Goal: Task Accomplishment & Management: Complete application form

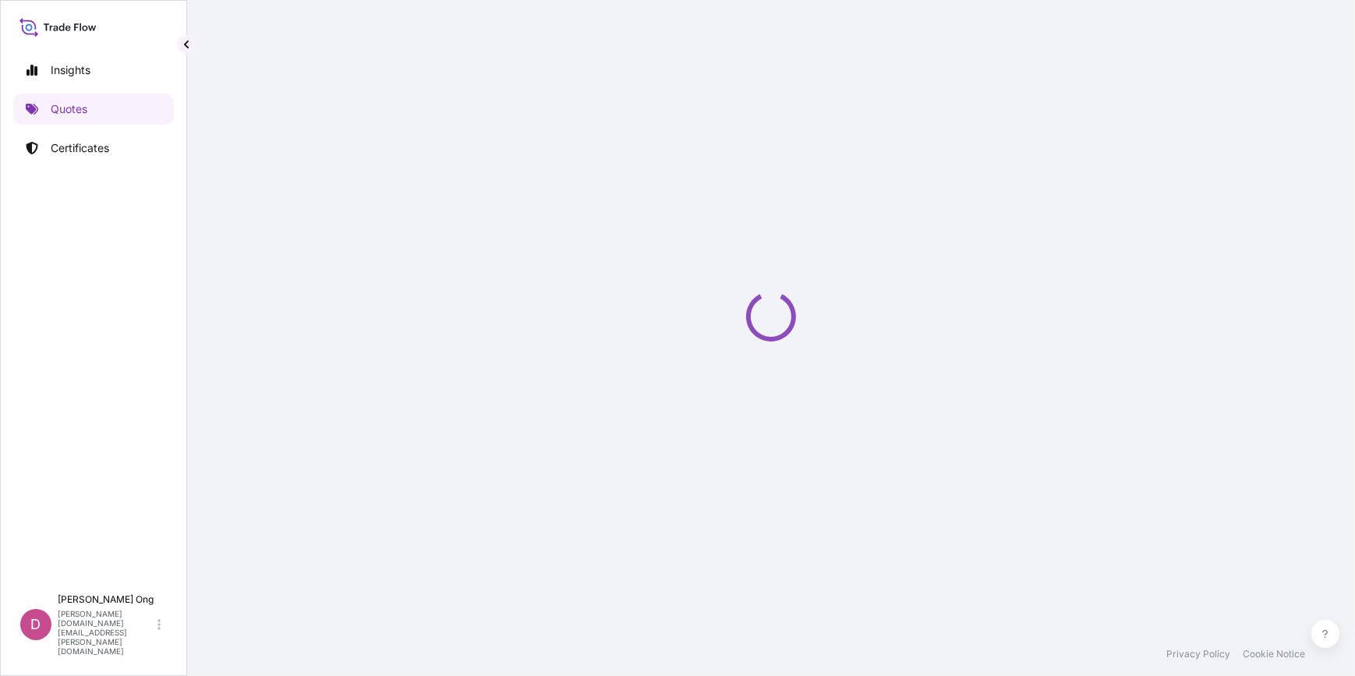
select select "Sea"
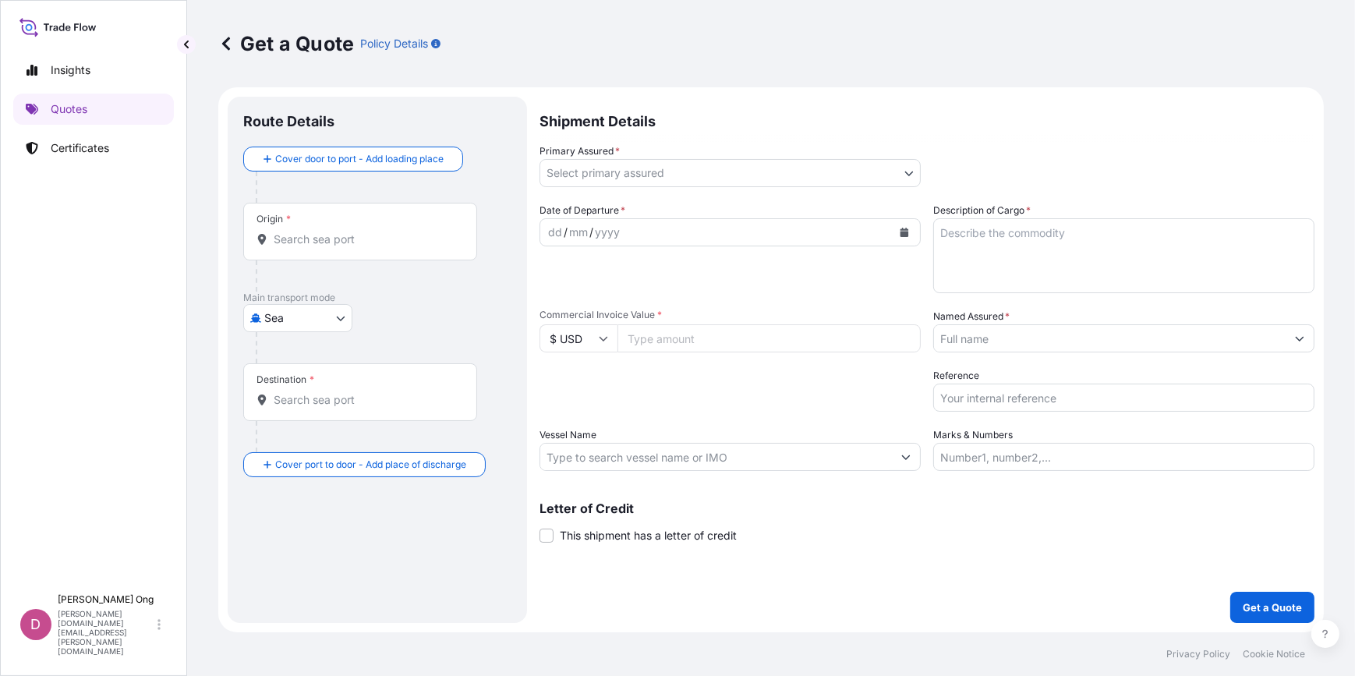
click at [908, 232] on icon "Calendar" at bounding box center [903, 232] width 9 height 9
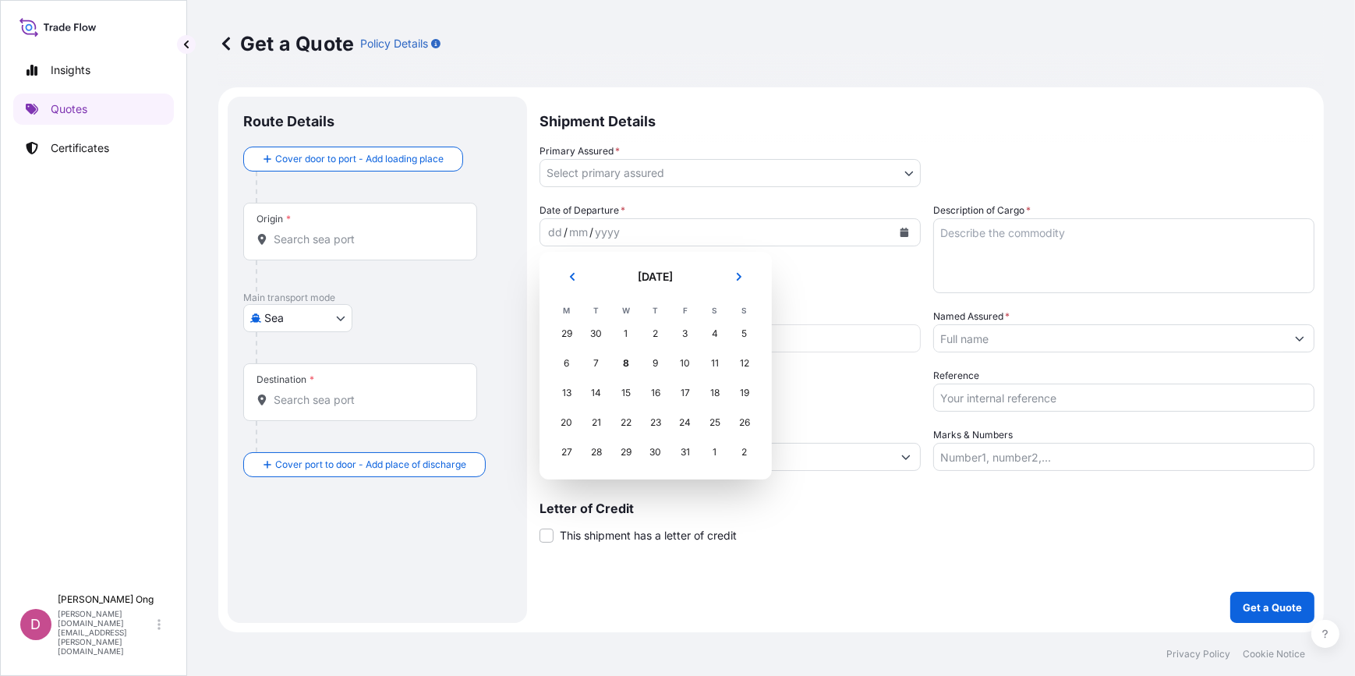
click at [590, 337] on div "30" at bounding box center [596, 334] width 28 height 28
click at [591, 337] on div "30" at bounding box center [596, 334] width 28 height 28
click at [575, 280] on icon "Previous" at bounding box center [571, 276] width 9 height 9
click at [602, 452] on div "30" at bounding box center [596, 452] width 28 height 28
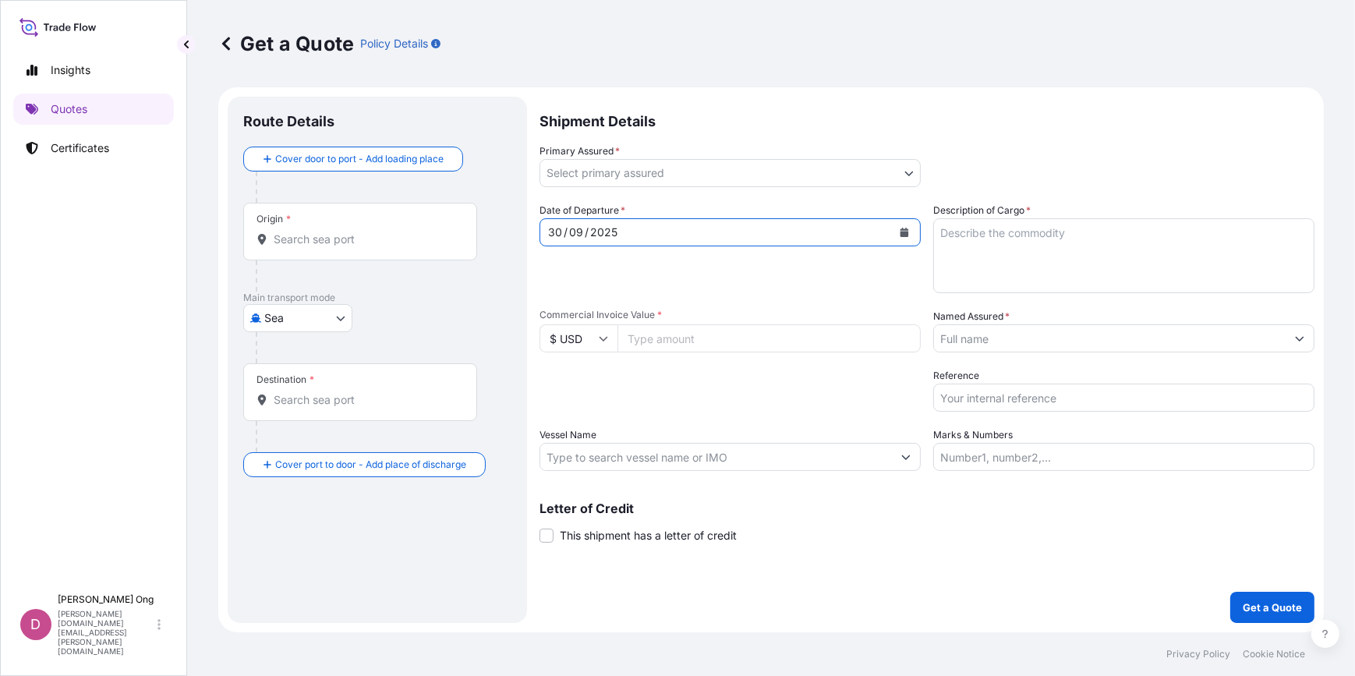
click at [713, 164] on body "[DATE] Selected Date: [DATE] Insights Quotes Certificates D [PERSON_NAME] [PERS…" at bounding box center [677, 338] width 1355 height 676
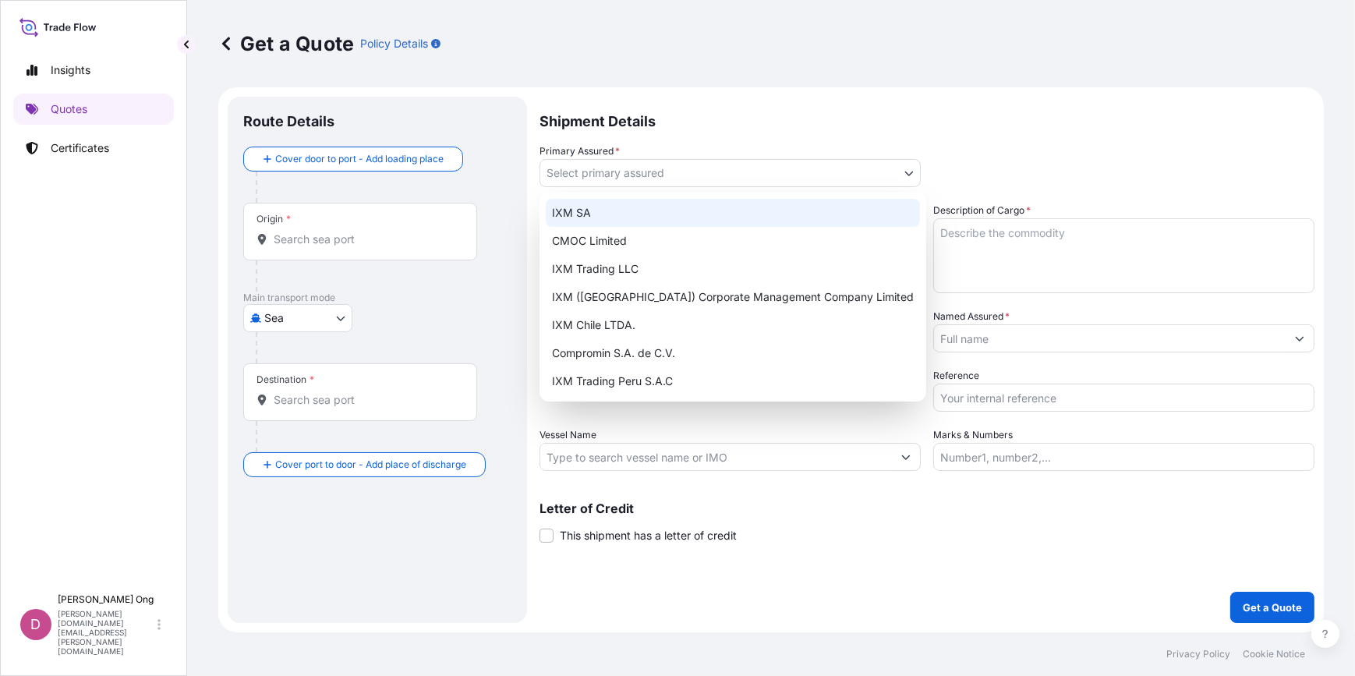
click at [676, 207] on div "IXM SA" at bounding box center [733, 213] width 374 height 28
select select "31846"
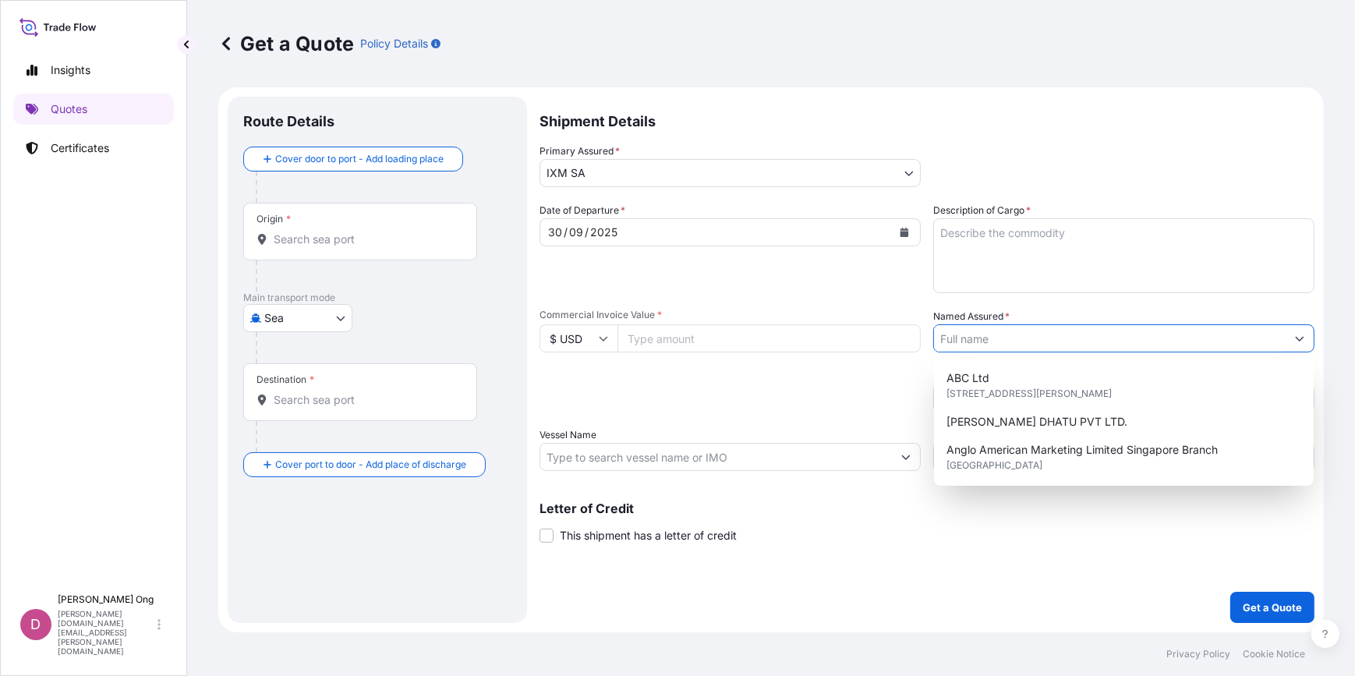
drag, startPoint x: 1040, startPoint y: 336, endPoint x: 1044, endPoint y: 324, distance: 12.3
click at [1042, 330] on input "Named Assured *" at bounding box center [1110, 338] width 352 height 28
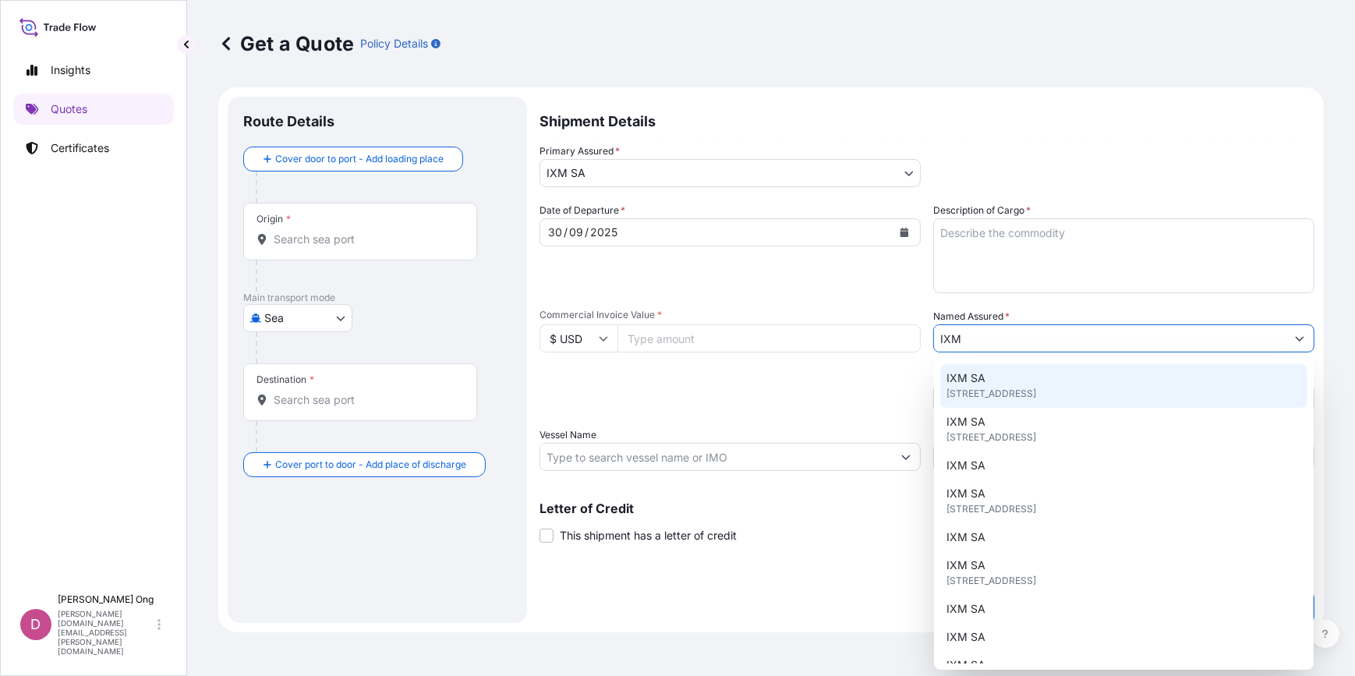
click at [993, 386] on span "[STREET_ADDRESS]" at bounding box center [991, 394] width 90 height 16
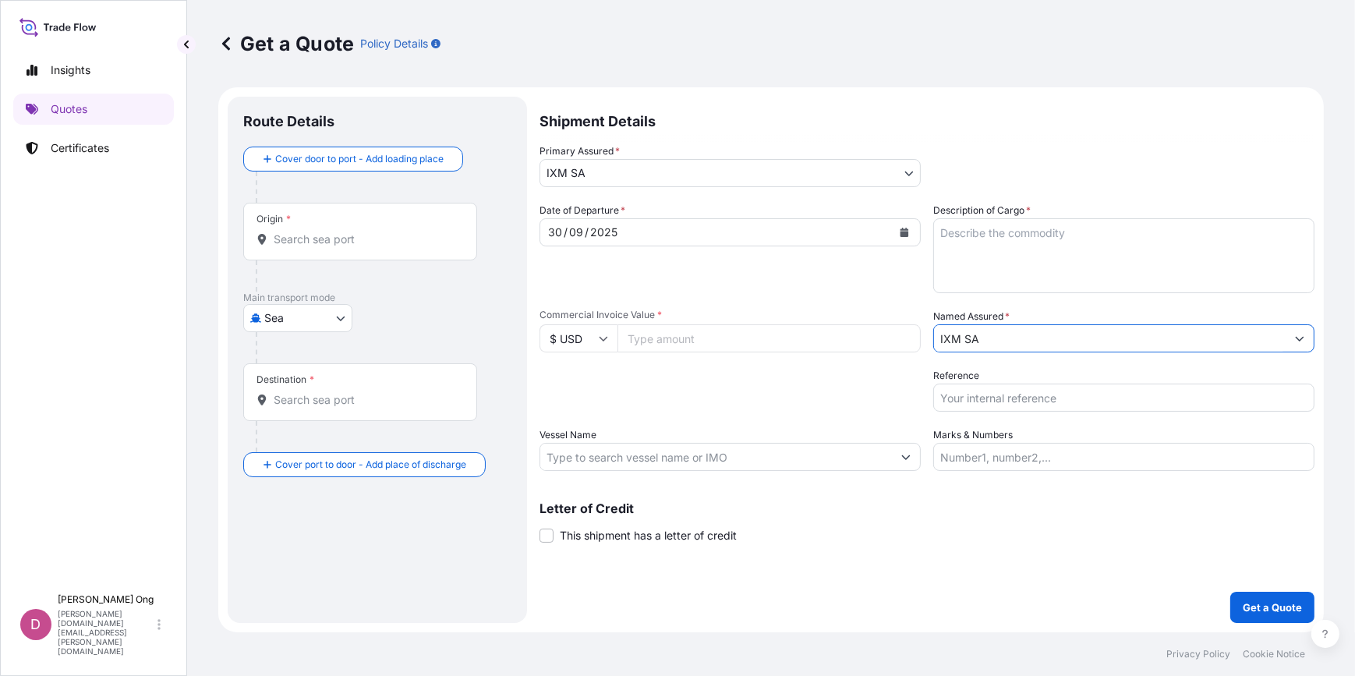
type input "IXM SA"
click at [392, 245] on input "Origin *" at bounding box center [366, 239] width 184 height 16
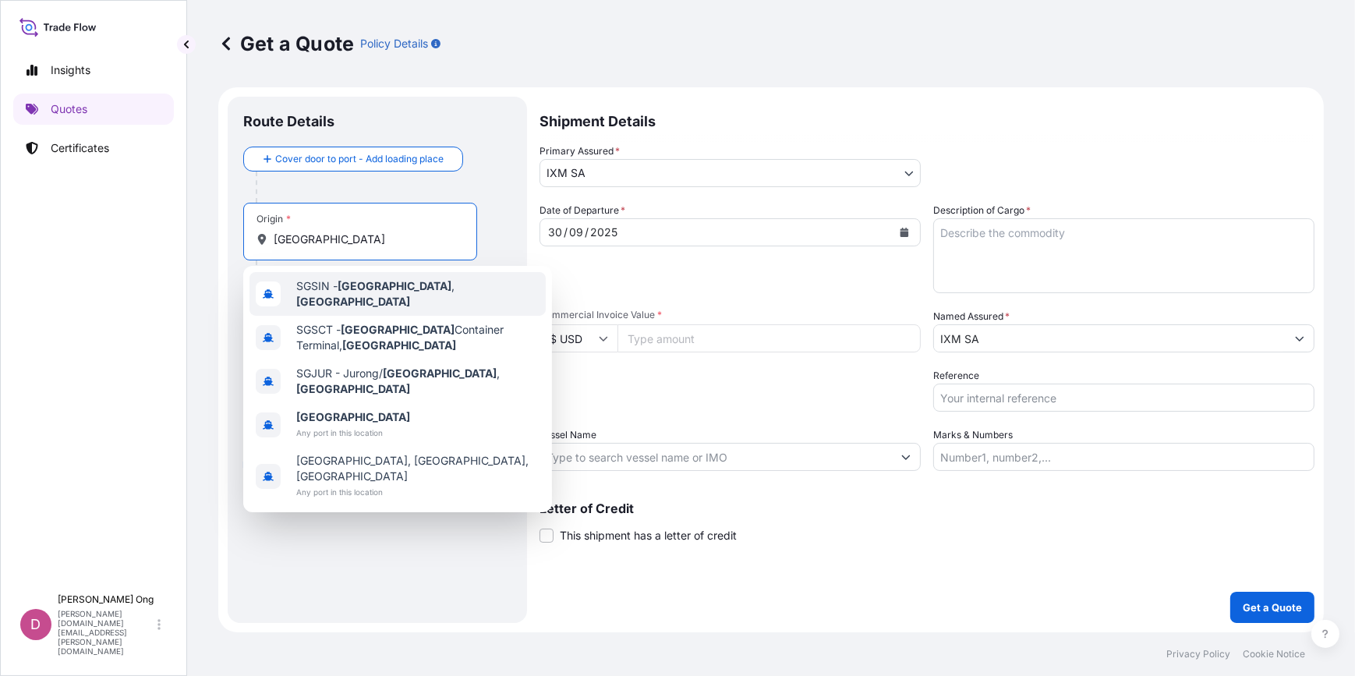
click at [401, 299] on div "SGSIN - [GEOGRAPHIC_DATA] , [GEOGRAPHIC_DATA]" at bounding box center [397, 294] width 296 height 44
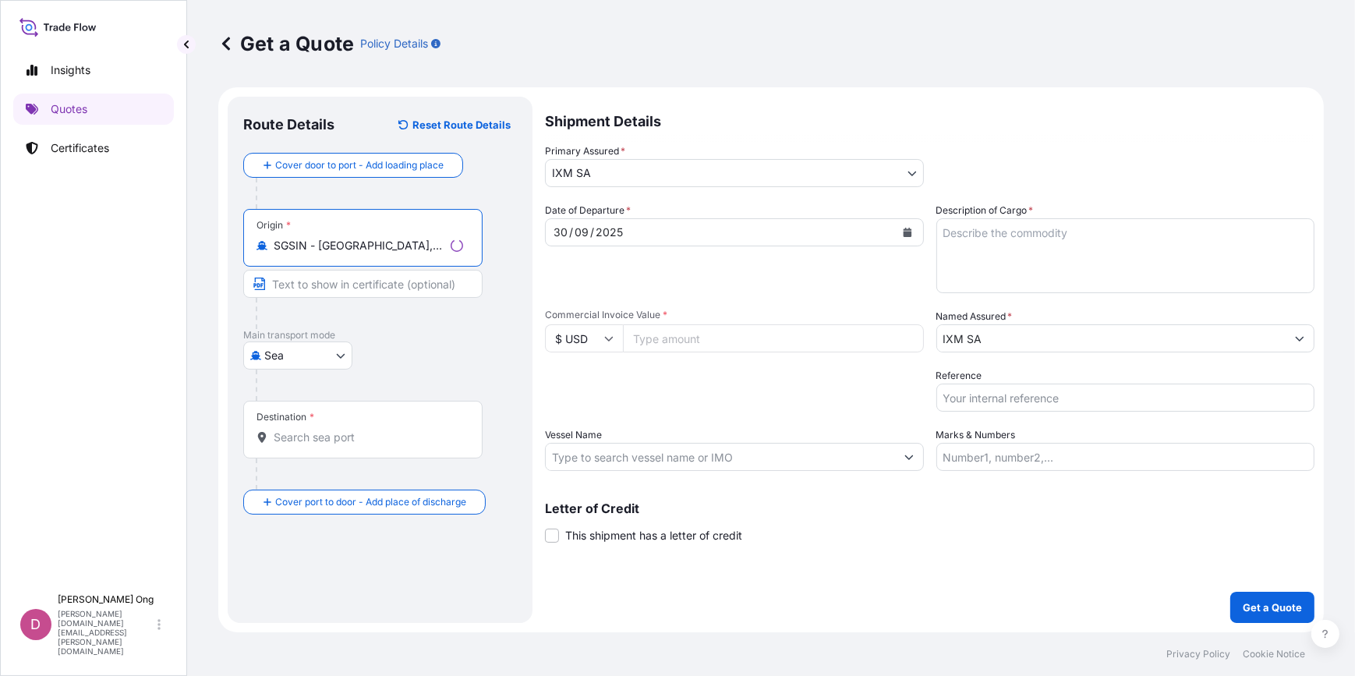
type input "SGSIN - [GEOGRAPHIC_DATA], [GEOGRAPHIC_DATA]"
click at [364, 288] on input "Text to appear on certificate" at bounding box center [362, 284] width 239 height 28
paste input "[GEOGRAPHIC_DATA]"
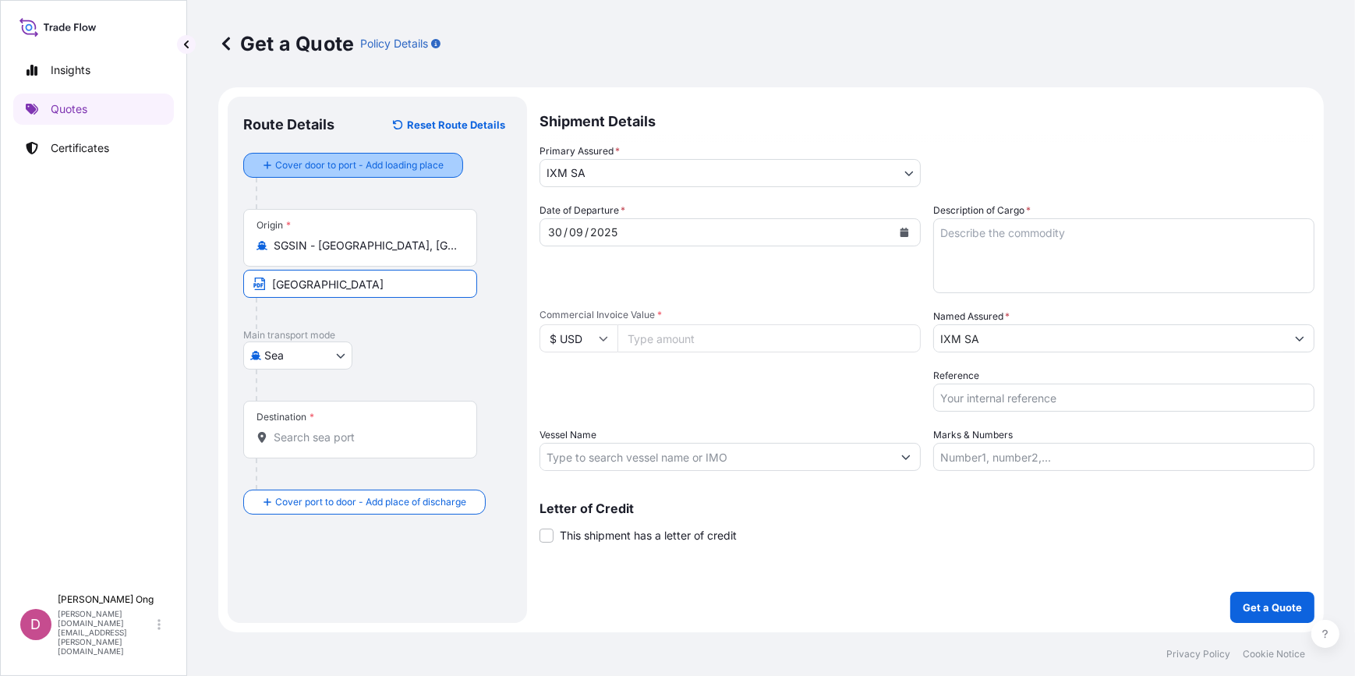
type input "[GEOGRAPHIC_DATA]"
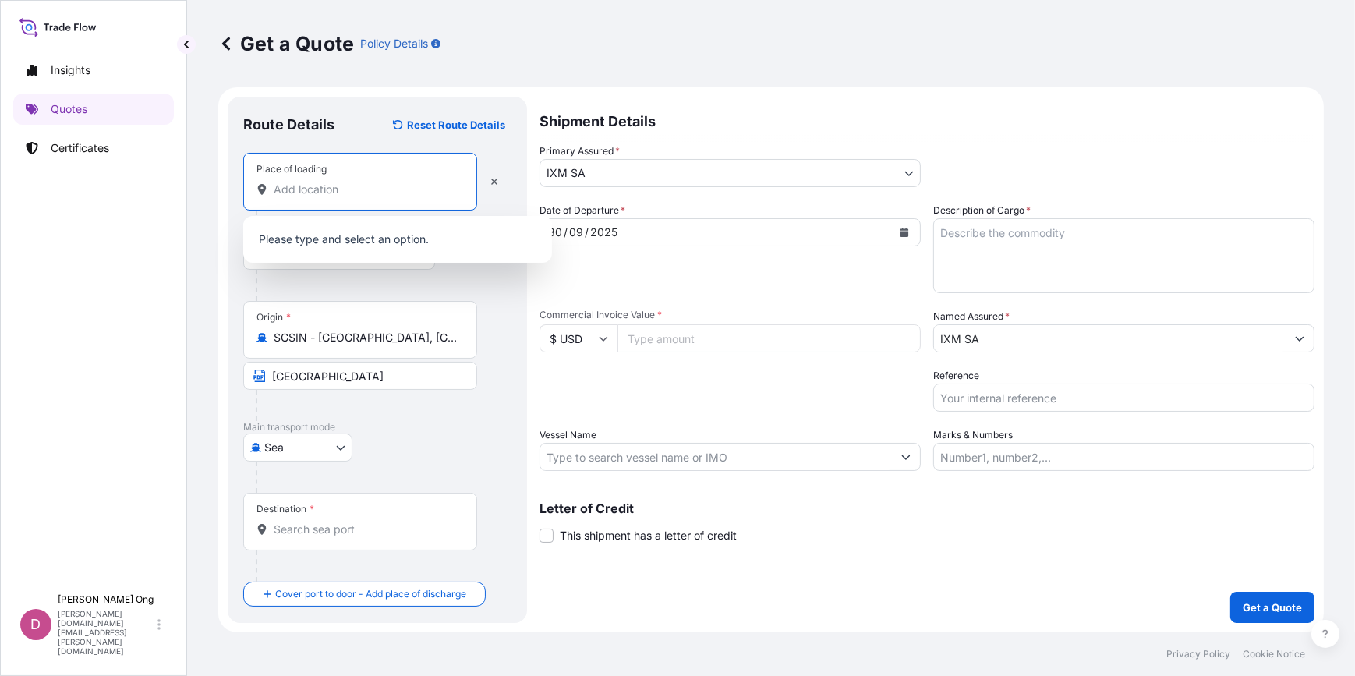
click at [379, 186] on input "Place of loading" at bounding box center [366, 190] width 184 height 16
paste input "[GEOGRAPHIC_DATA]"
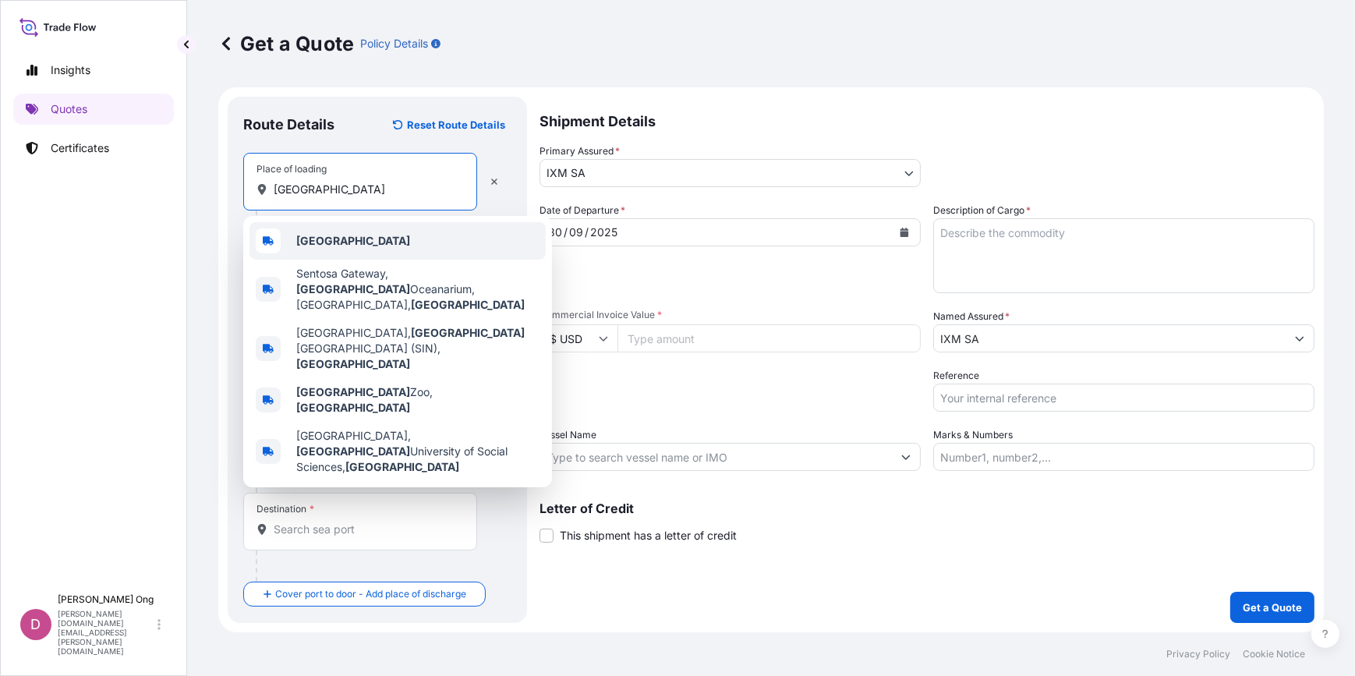
click at [348, 250] on div "[GEOGRAPHIC_DATA]" at bounding box center [397, 240] width 296 height 37
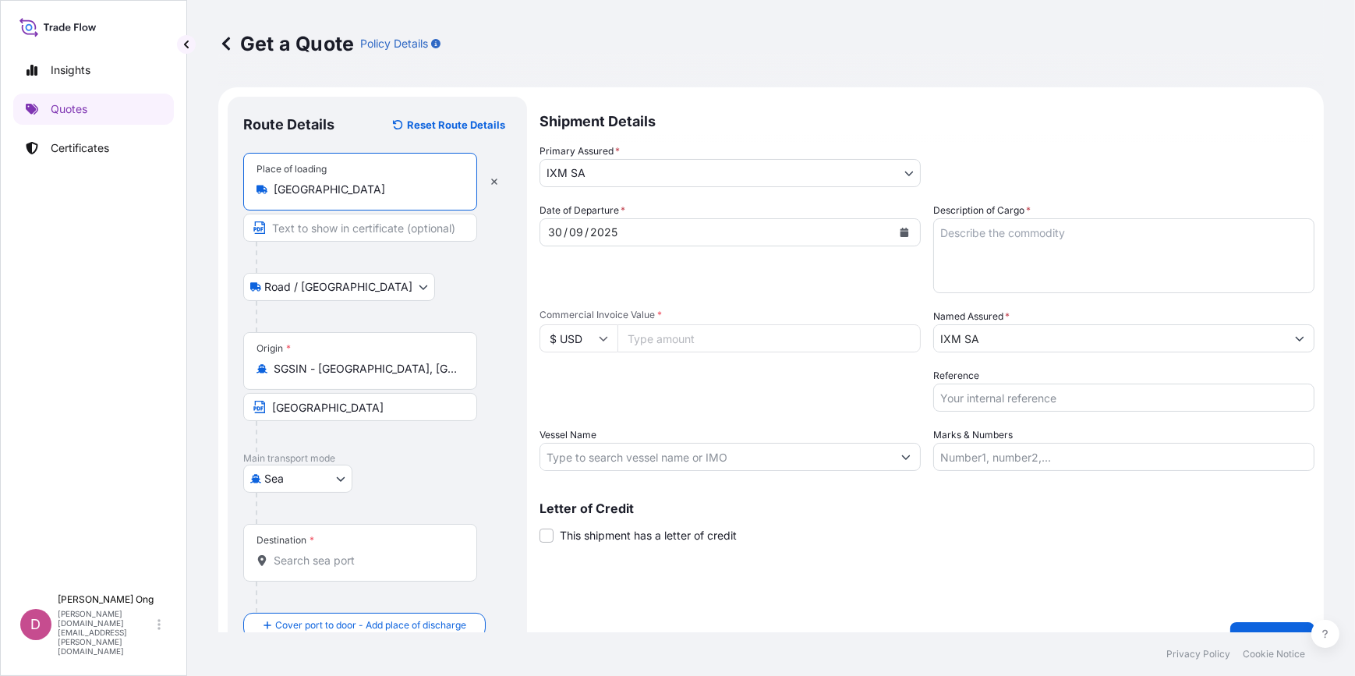
type input "[GEOGRAPHIC_DATA]"
click at [355, 235] on input "Text to appear on certificate" at bounding box center [360, 228] width 234 height 28
paste input "[GEOGRAPHIC_DATA]"
type input "[GEOGRAPHIC_DATA]"
click at [416, 468] on div "Sea Air Road Mail / [GEOGRAPHIC_DATA]" at bounding box center [377, 479] width 268 height 28
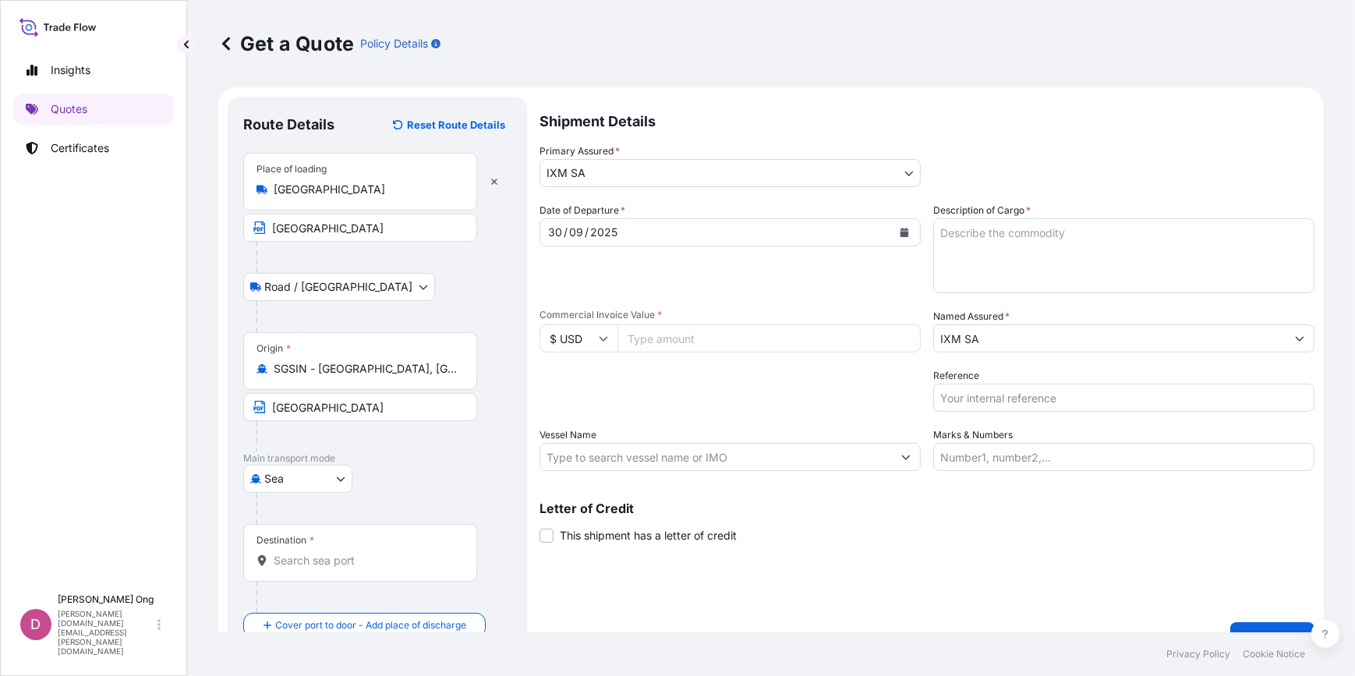
click at [376, 571] on div "Destination *" at bounding box center [360, 553] width 234 height 58
click at [376, 568] on input "Destination *" at bounding box center [366, 561] width 184 height 16
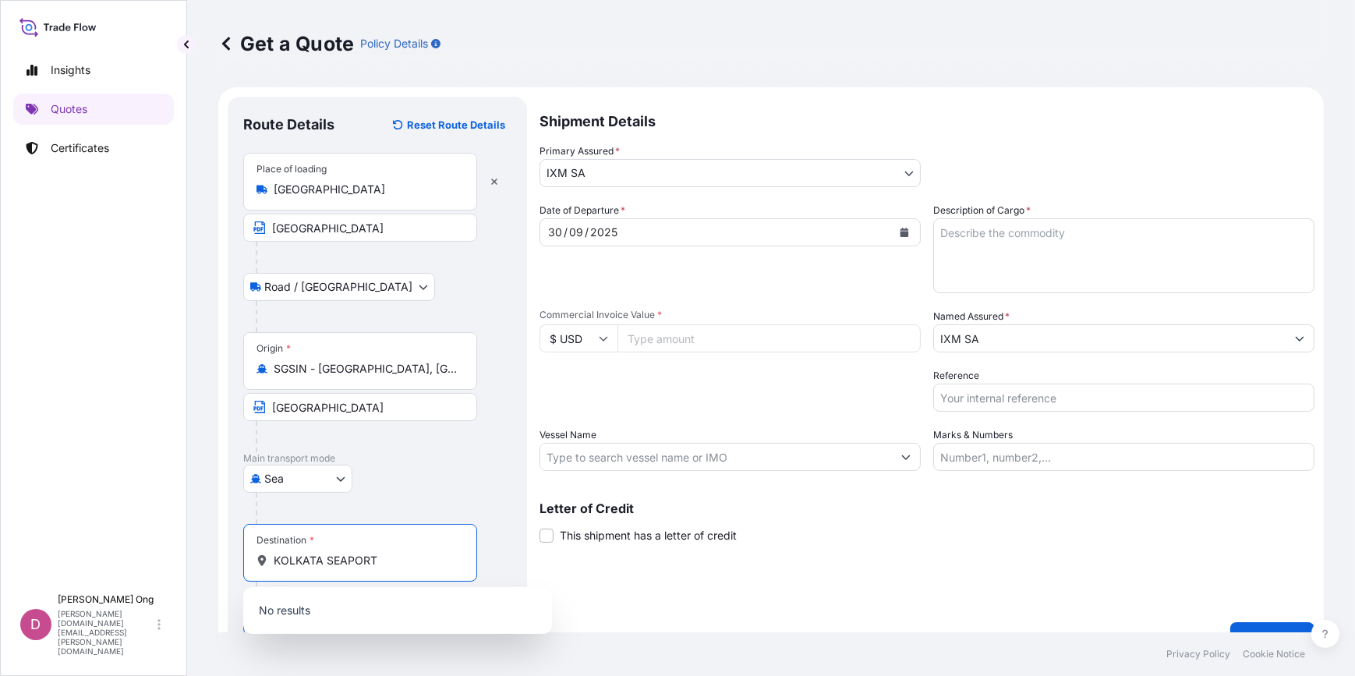
click at [414, 561] on input "KOLKATA SEAPORT" at bounding box center [366, 561] width 184 height 16
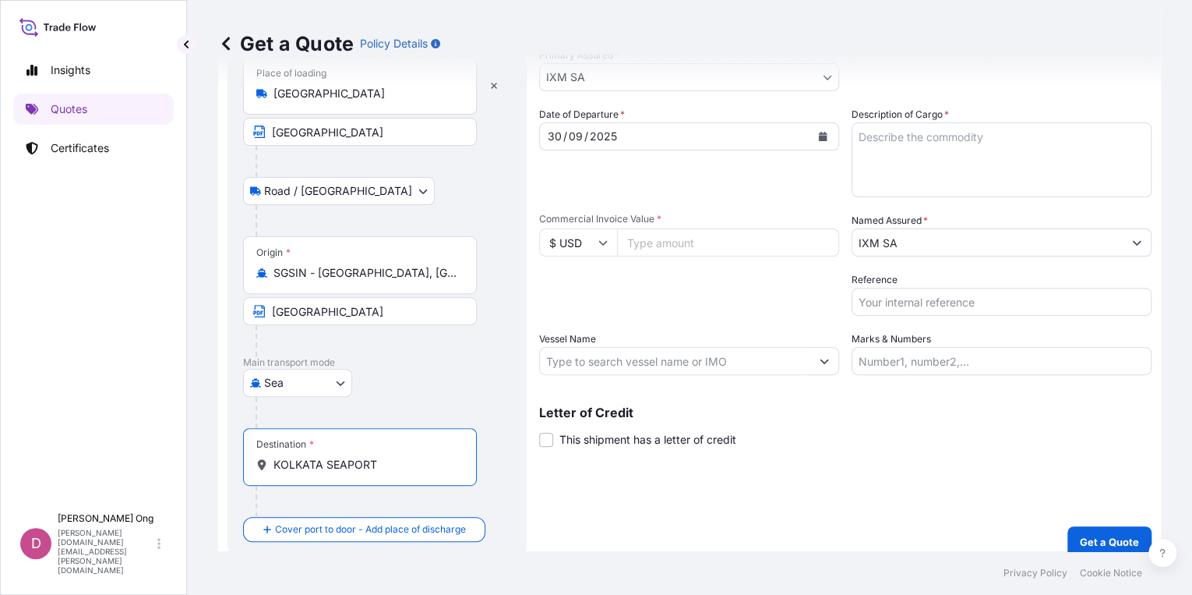
scroll to position [110, 0]
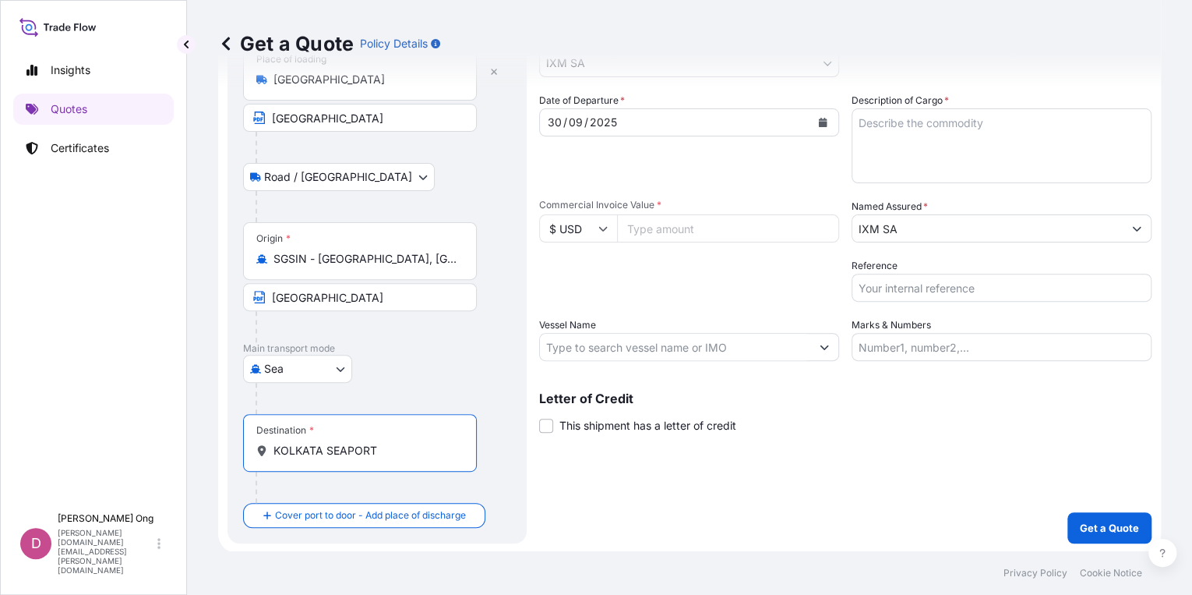
click at [393, 443] on input "KOLKATA SEAPORT" at bounding box center [366, 451] width 184 height 16
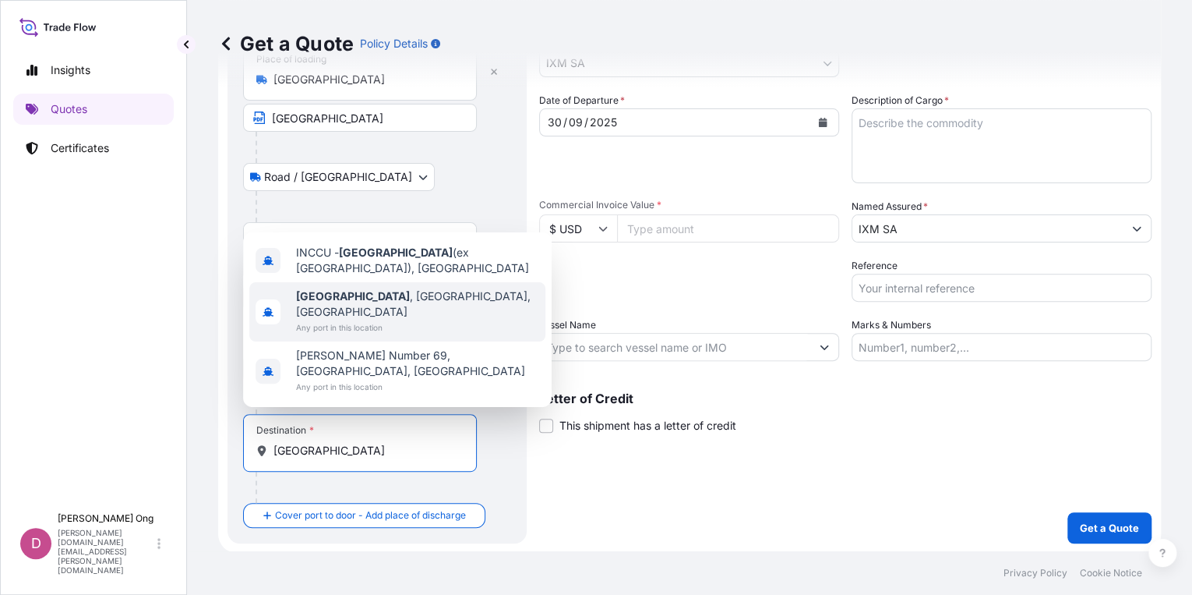
click at [707, 503] on div "Shipment Details Primary Assured * IXM SA IXM SA CMOC Limited IXM Trading LLC I…" at bounding box center [845, 265] width 613 height 556
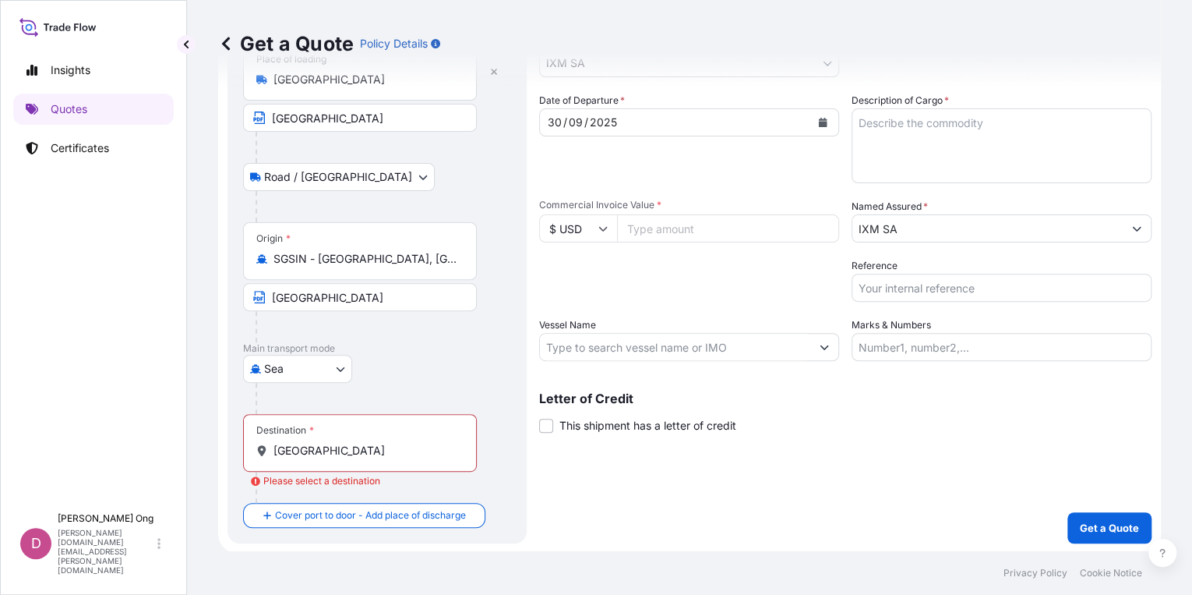
click at [391, 455] on input "[GEOGRAPHIC_DATA]" at bounding box center [366, 451] width 184 height 16
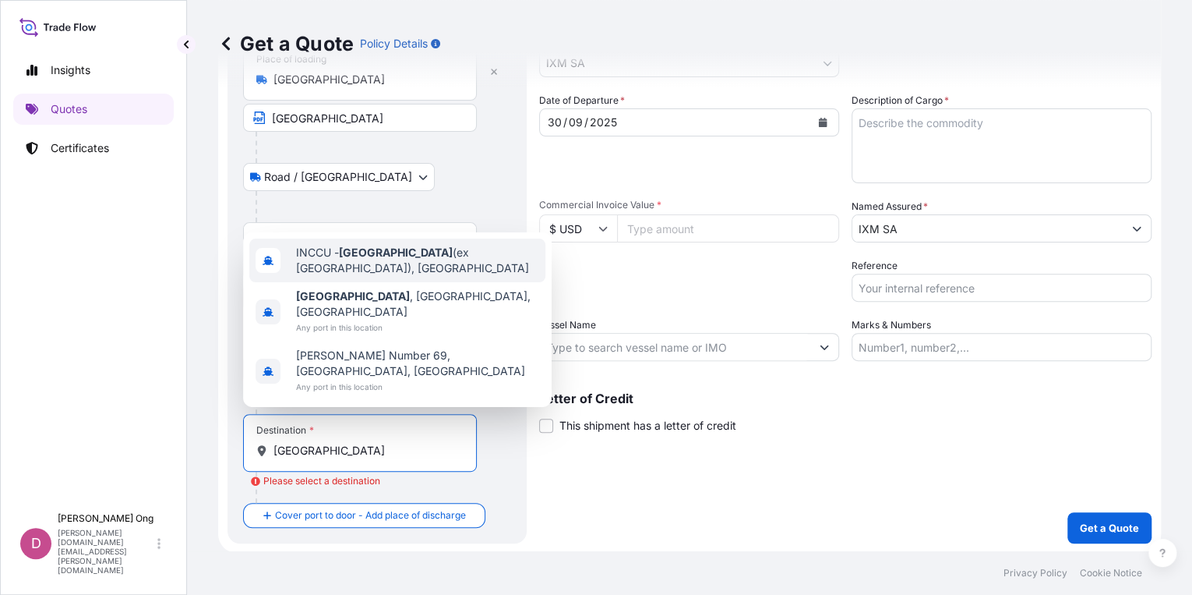
click at [440, 276] on span "INCCU - [GEOGRAPHIC_DATA] (ex [GEOGRAPHIC_DATA]), [GEOGRAPHIC_DATA]" at bounding box center [417, 260] width 243 height 31
type input "INCCU - [GEOGRAPHIC_DATA] (ex [GEOGRAPHIC_DATA]), [GEOGRAPHIC_DATA]"
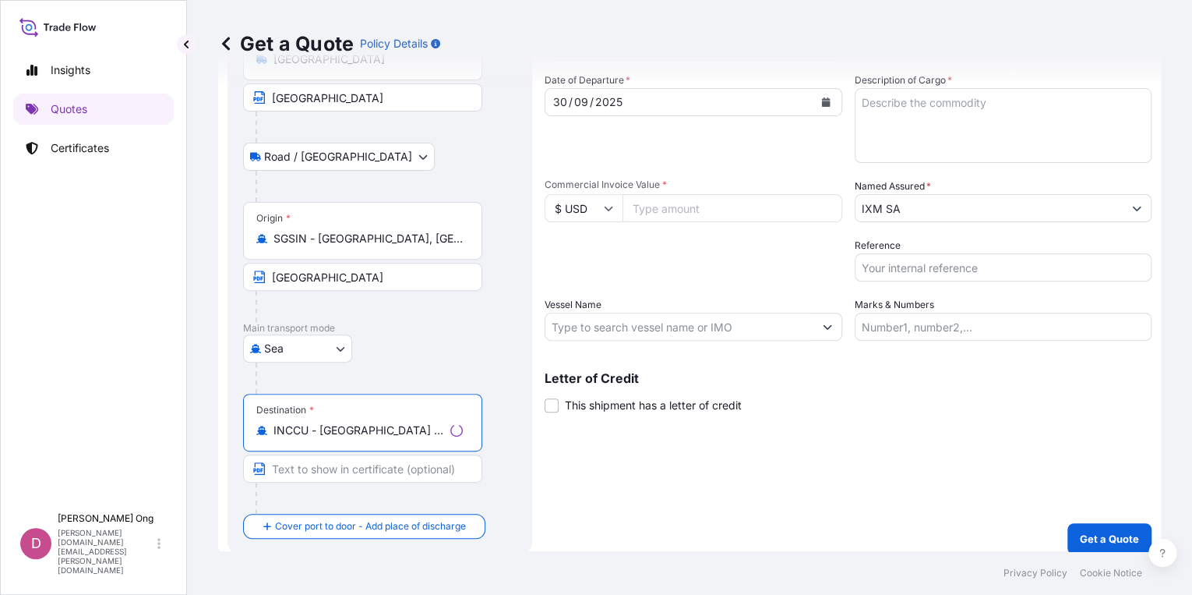
scroll to position [141, 0]
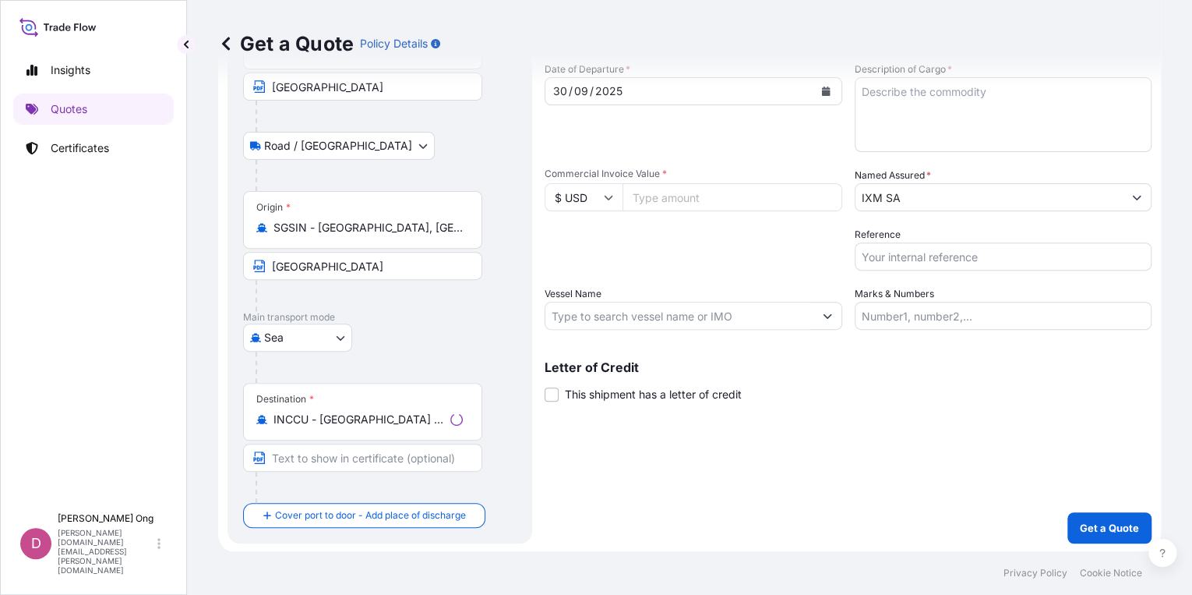
click at [396, 485] on div at bounding box center [369, 487] width 227 height 31
click at [415, 457] on input "Text to appear on certificate" at bounding box center [362, 457] width 239 height 28
paste input "KOLKATA SEAPORT"
type input "KOLKATA SEAPORT"
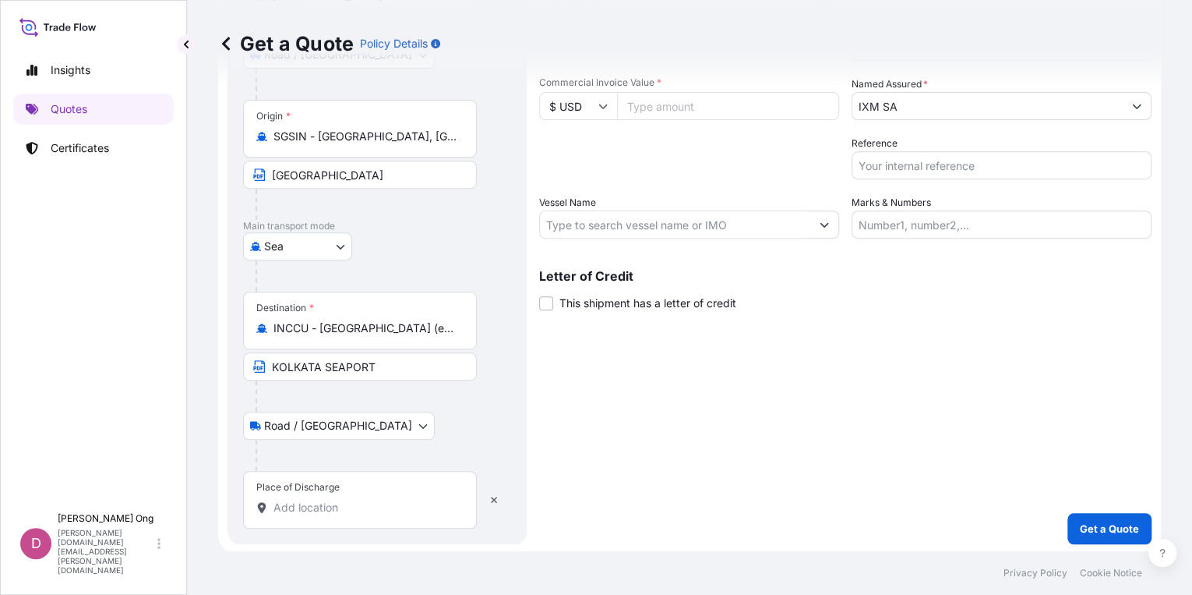
scroll to position [233, 0]
click at [369, 489] on div "Place of Discharge" at bounding box center [360, 499] width 234 height 58
click at [369, 499] on input "Place of Discharge" at bounding box center [366, 507] width 184 height 16
paste input "KOLKATA SEAPORT"
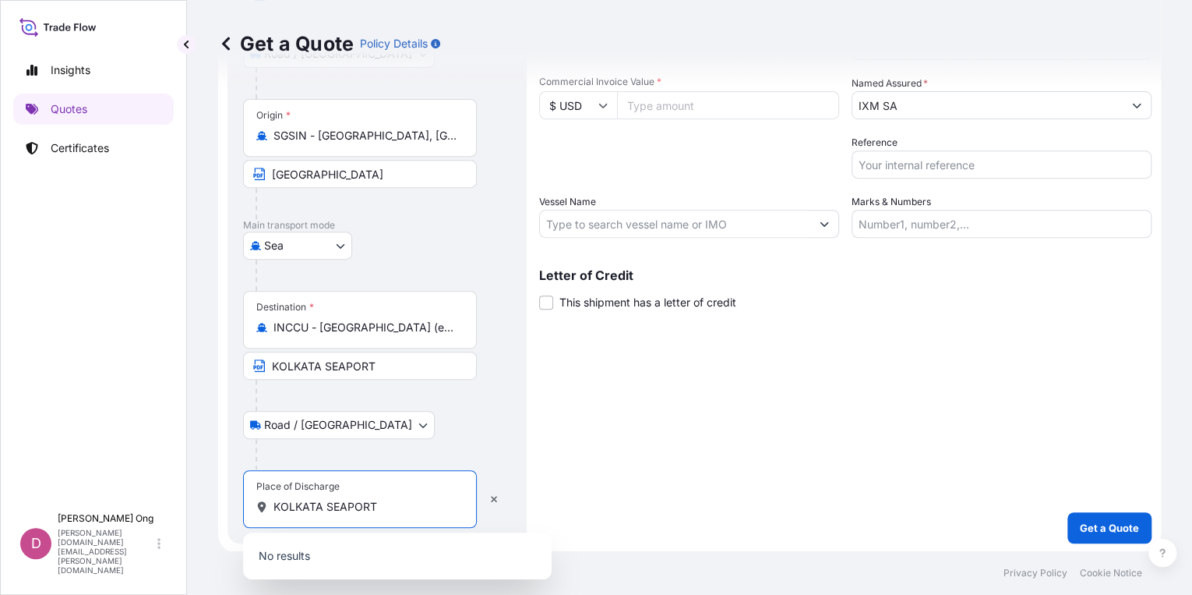
click at [357, 505] on input "KOLKATA SEAPORT" at bounding box center [366, 507] width 184 height 16
click at [357, 505] on input "KOLKATA SEAPORT" at bounding box center [359, 507] width 171 height 16
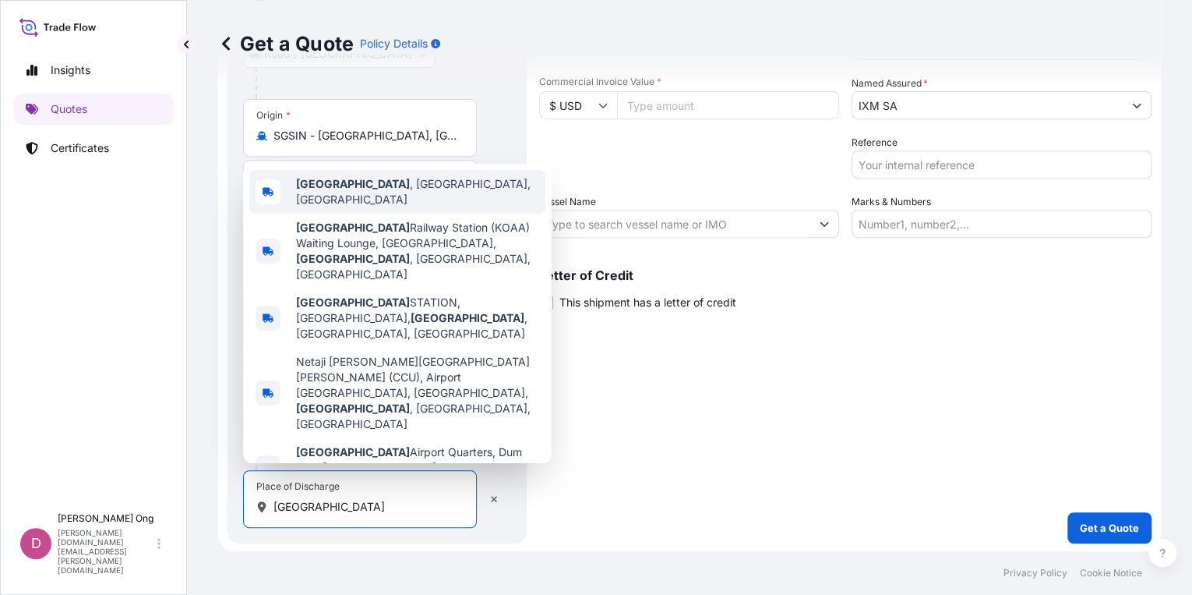
click at [452, 214] on div "[GEOGRAPHIC_DATA] , [GEOGRAPHIC_DATA], [GEOGRAPHIC_DATA]" at bounding box center [397, 192] width 296 height 44
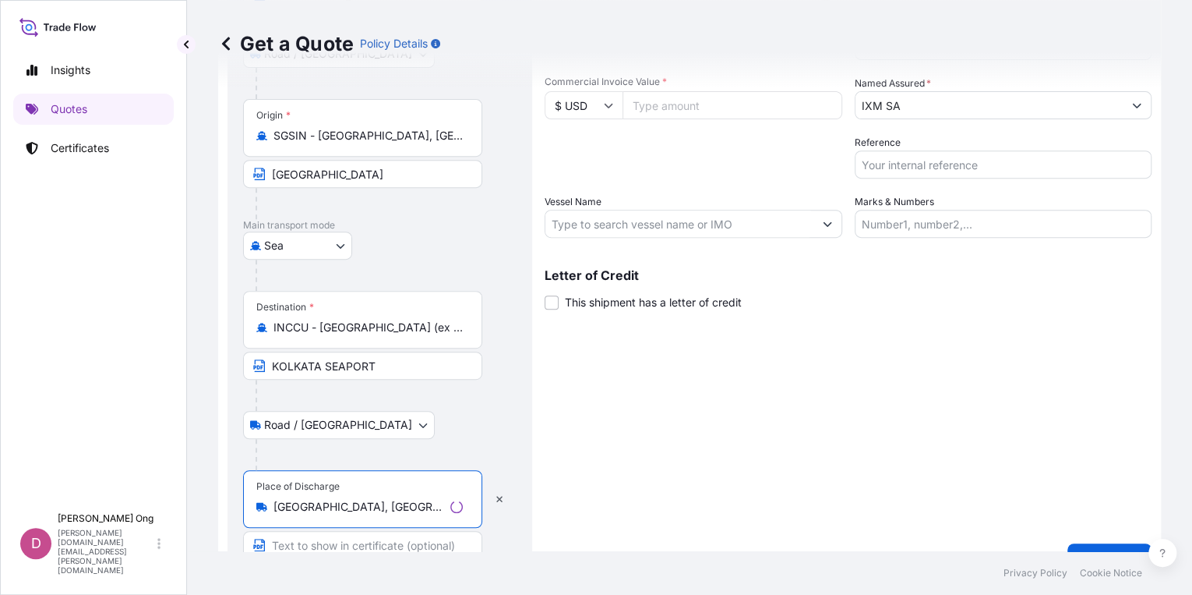
type input "[GEOGRAPHIC_DATA], [GEOGRAPHIC_DATA], [GEOGRAPHIC_DATA]"
click at [398, 551] on footer "Privacy Policy Cookie Notice" at bounding box center [689, 573] width 1005 height 44
click at [406, 544] on input "Text to appear on certificate" at bounding box center [362, 545] width 239 height 28
paste input "KOLKATA SEAPORT"
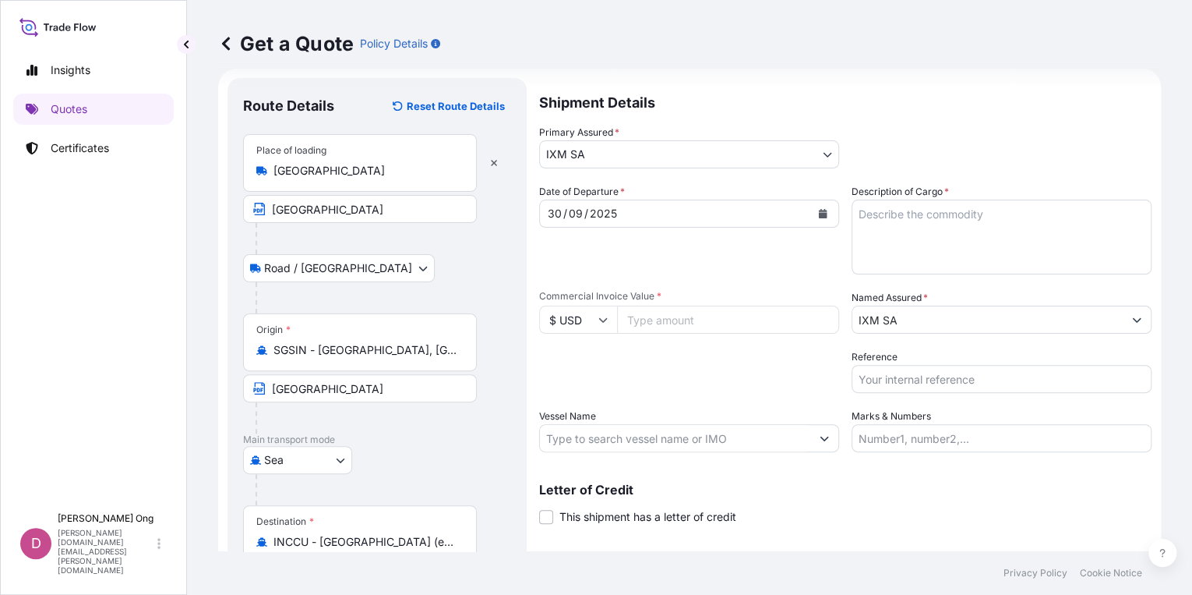
scroll to position [0, 0]
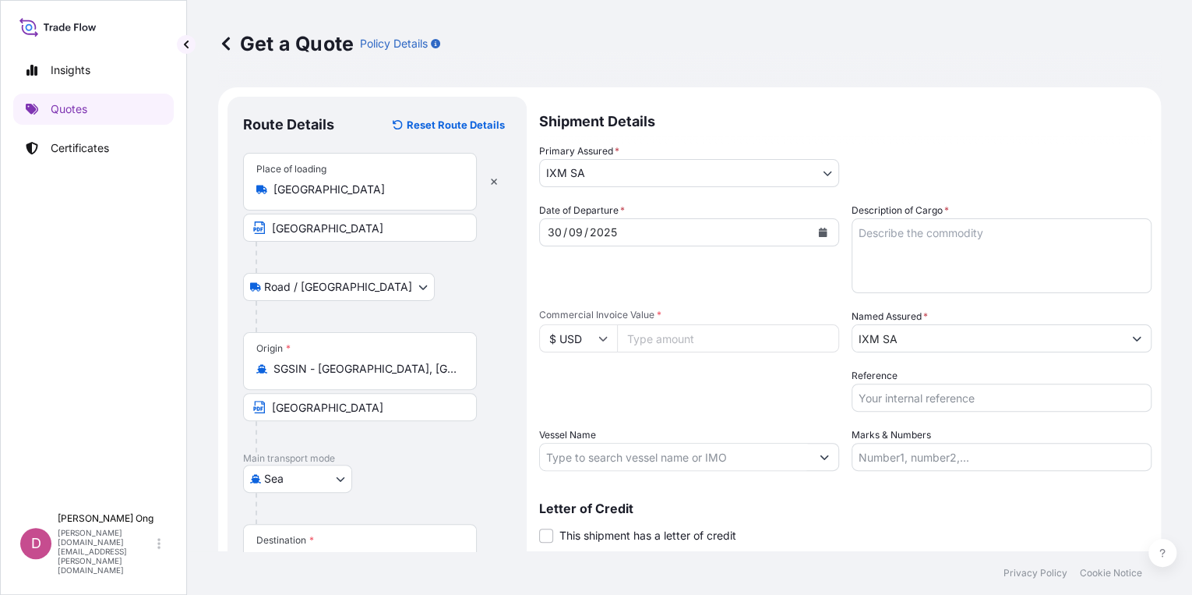
type input "KOLKATA SEAPORT"
click at [1018, 245] on textarea "Description of Cargo *" at bounding box center [1002, 255] width 300 height 75
click at [765, 352] on div "Date of Departure * [DATE] Cargo Category * Metals of every type and descriptio…" at bounding box center [845, 337] width 613 height 268
click at [774, 342] on input "Commercial Invoice Value *" at bounding box center [728, 338] width 222 height 28
paste input "576406.50"
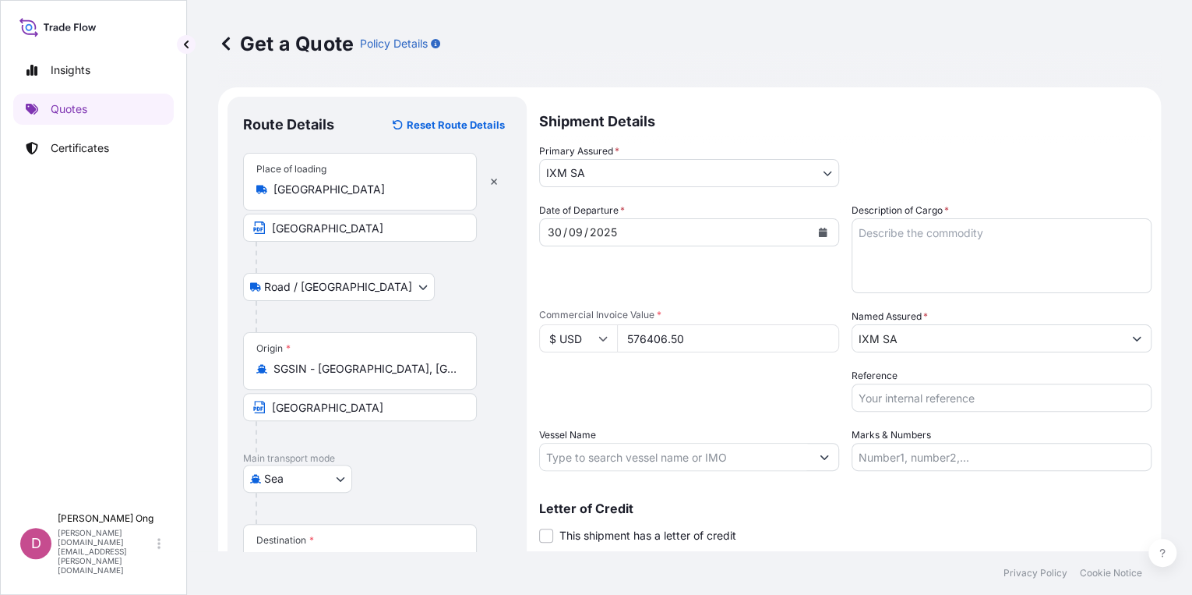
type input "576406.50"
click at [990, 394] on input "Reference" at bounding box center [1002, 397] width 300 height 28
type input "BL NO.: BLPLSIN2500952 / CHCC10-04874.07"
click at [938, 251] on textarea "Description of Cargo *" at bounding box center [1002, 255] width 300 height 75
paste textarea "COMMODITY: FERRO NIOBIUM QUANTITY: 20000 KGS LC NUMBER: 0322ILF251051083 KOTAK …"
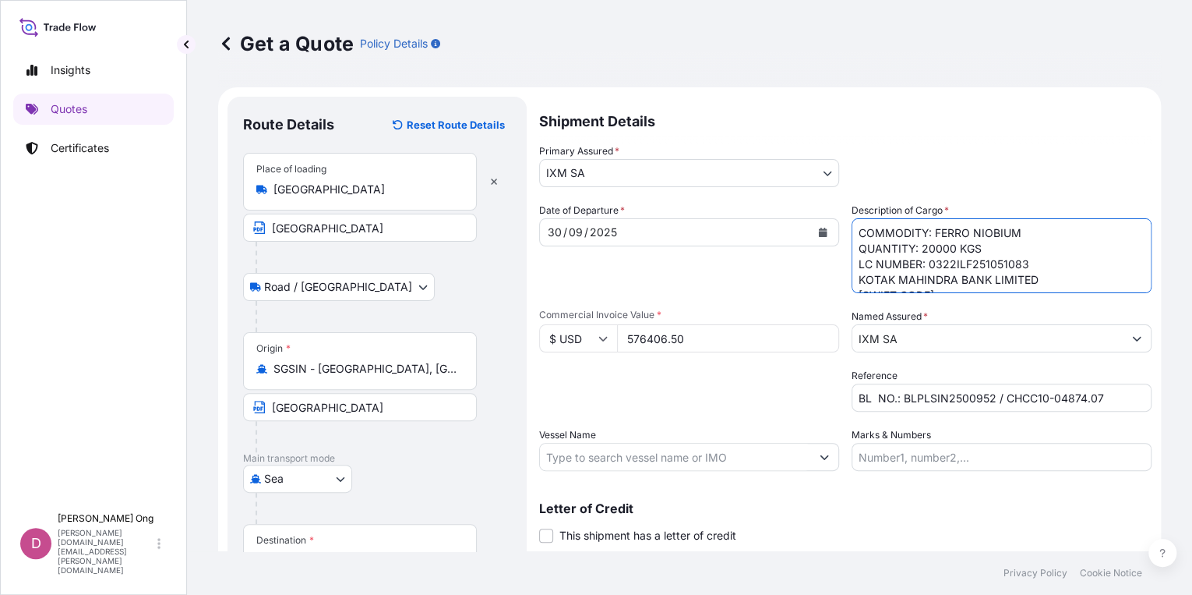
click at [1044, 281] on textarea "COMMODITY: FERRO NIOBIUM QUANTITY: 20000 KGS LC NUMBER: 0322ILF251051083 KOTAK …" at bounding box center [1002, 255] width 300 height 75
click at [1051, 249] on textarea "COMMODITY: FERRO NIOBIUM QUANTITY: 20000 KGS LC NUMBER: 0322ILF251051083 KOTAK …" at bounding box center [1002, 255] width 300 height 75
click at [993, 249] on textarea "COMMODITY: FERRO NIOBIUM QUANTITY: 20000 KGS LC NUMBER: 0322ILF251051083 KOTAK …" at bounding box center [1002, 255] width 300 height 75
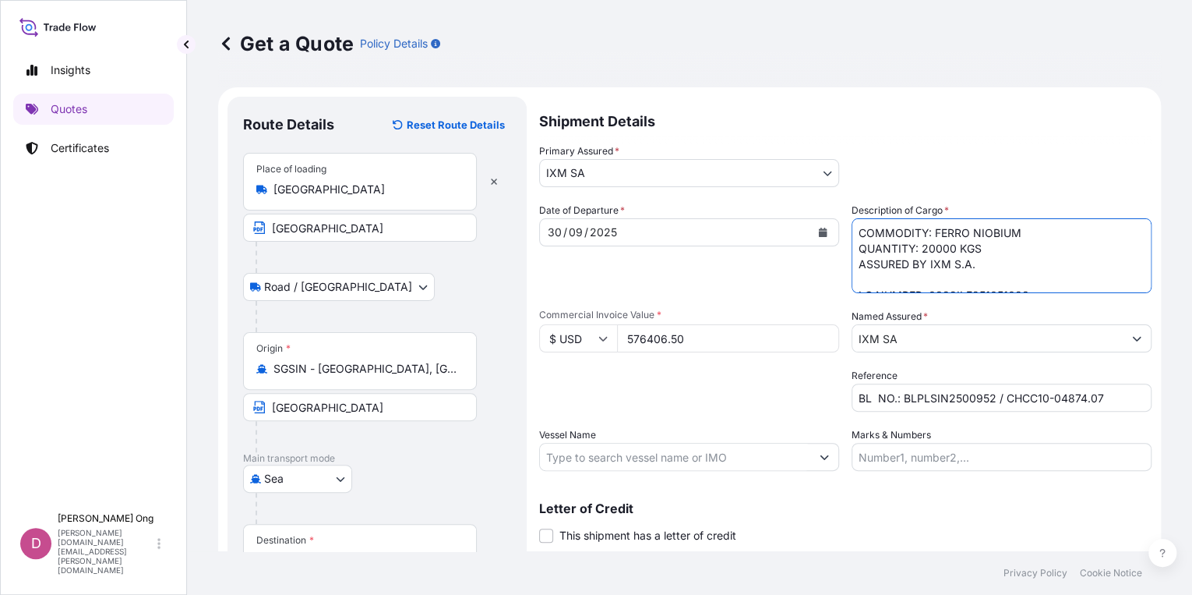
type textarea "COMMODITY: FERRO NIOBIUM QUANTITY: 20000 KGS ASSURED BY IXM S.A. LC NUMBER: 032…"
click at [772, 455] on input "Vessel Name" at bounding box center [675, 457] width 270 height 28
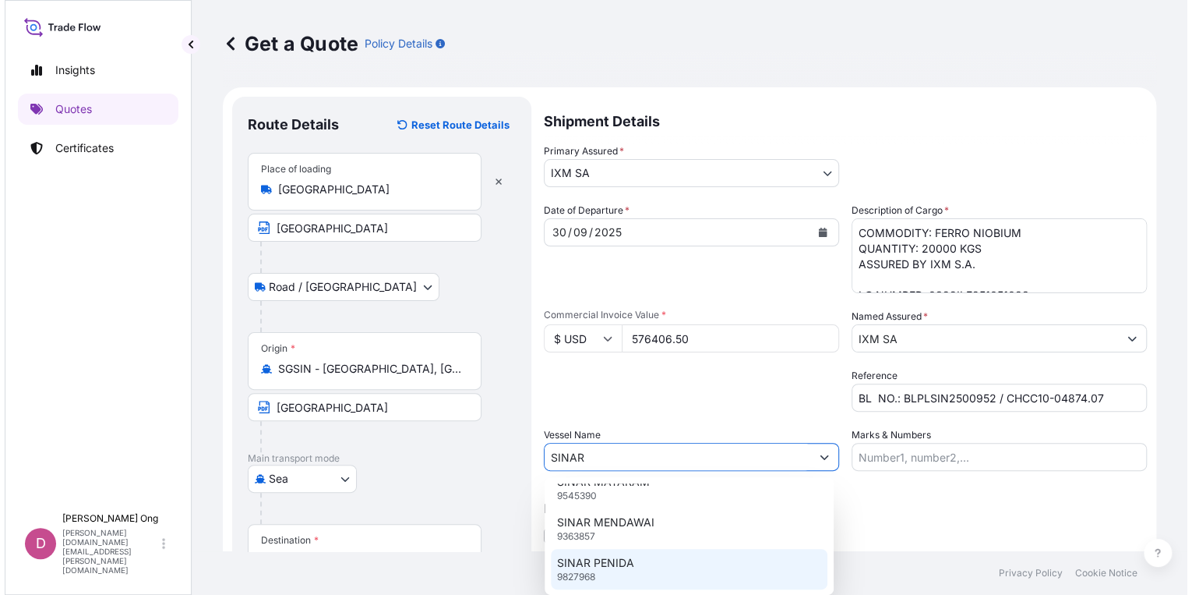
scroll to position [408, 0]
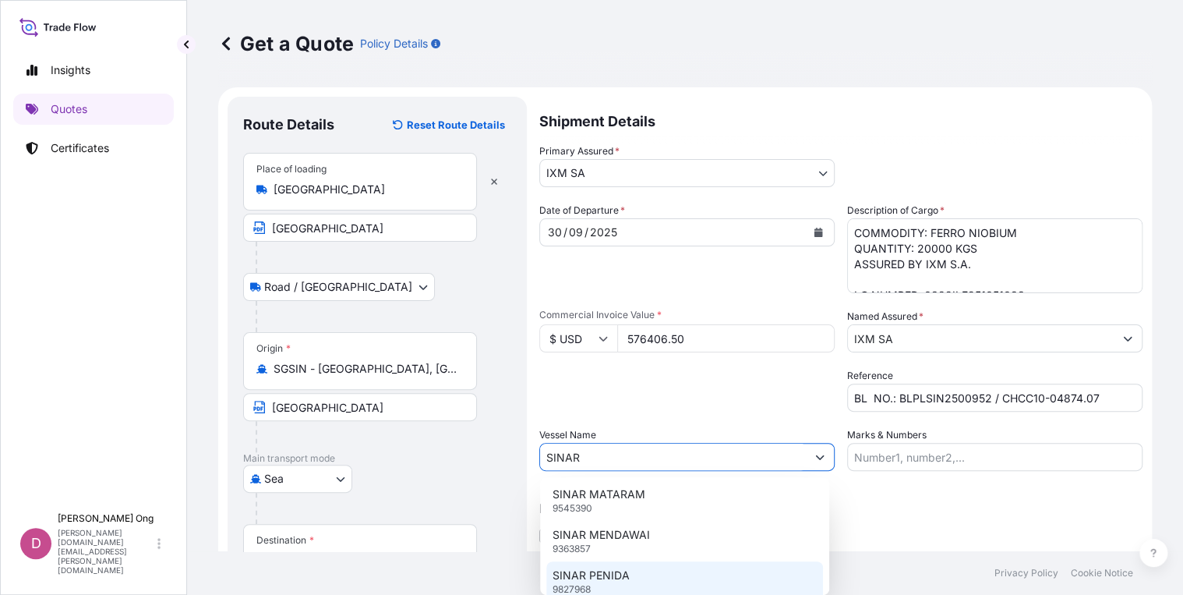
click at [649, 570] on div "SINAR PENIDA 9827968" at bounding box center [684, 581] width 277 height 41
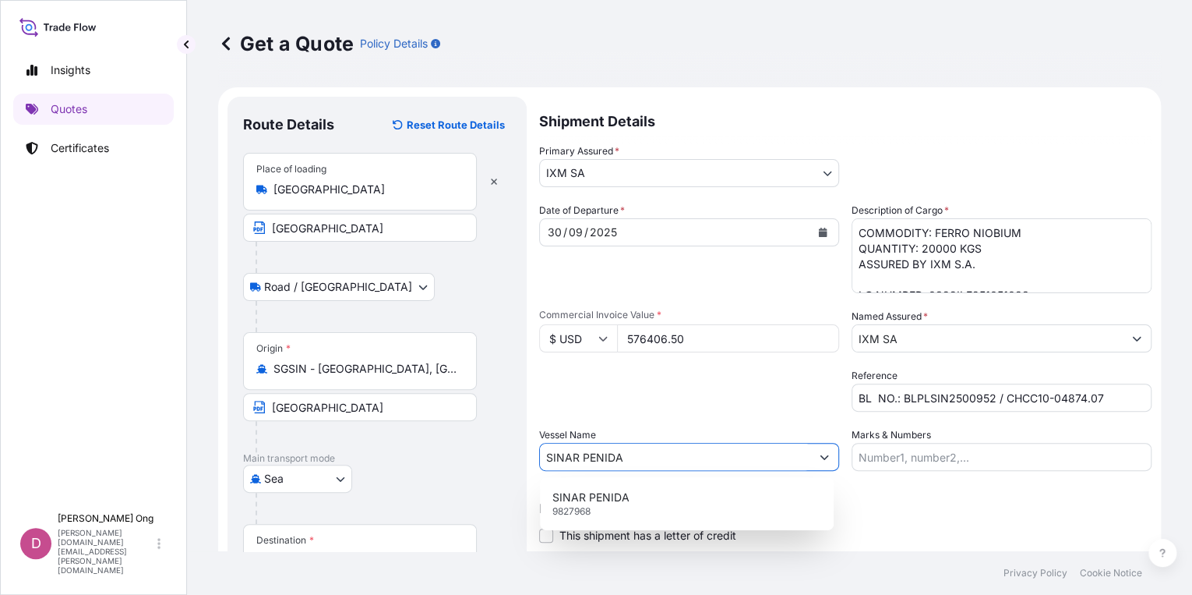
scroll to position [0, 0]
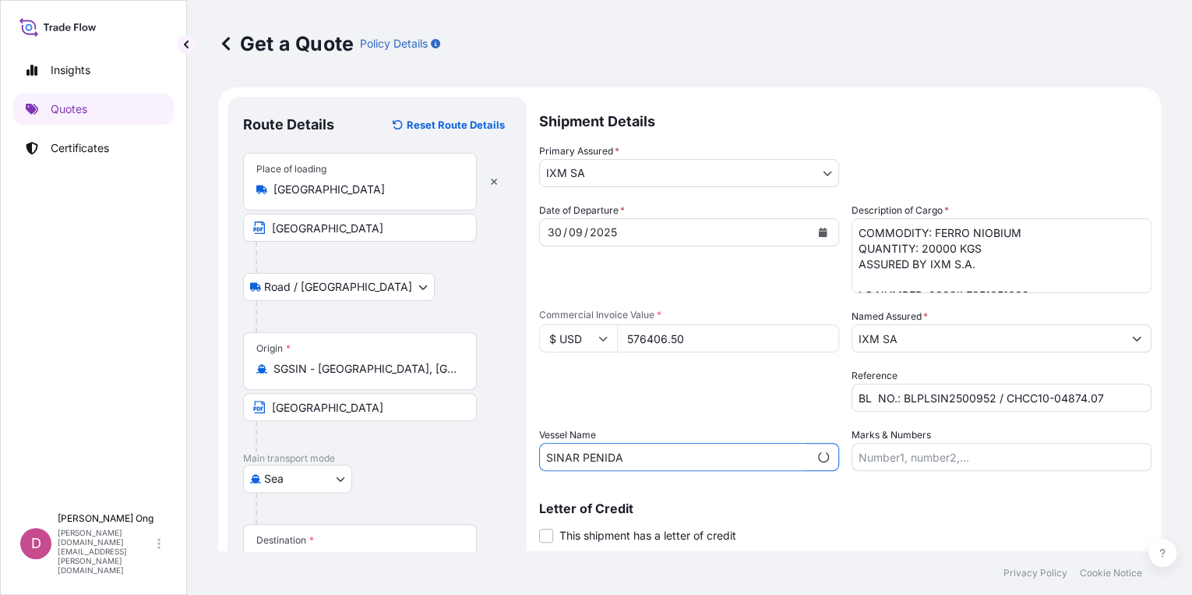
type input "SINAR PENIDA"
click at [655, 542] on div "Shipment Details Primary Assured * IXM SA IXM SA CMOC Limited IXM Trading LLC I…" at bounding box center [845, 452] width 613 height 711
click at [662, 536] on span "This shipment has a letter of credit" at bounding box center [648, 536] width 177 height 16
click at [539, 527] on input "This shipment has a letter of credit" at bounding box center [539, 527] width 0 height 0
click at [927, 520] on div "Letter of Credit This shipment has a letter of credit Letter of credit * Letter…" at bounding box center [845, 582] width 613 height 160
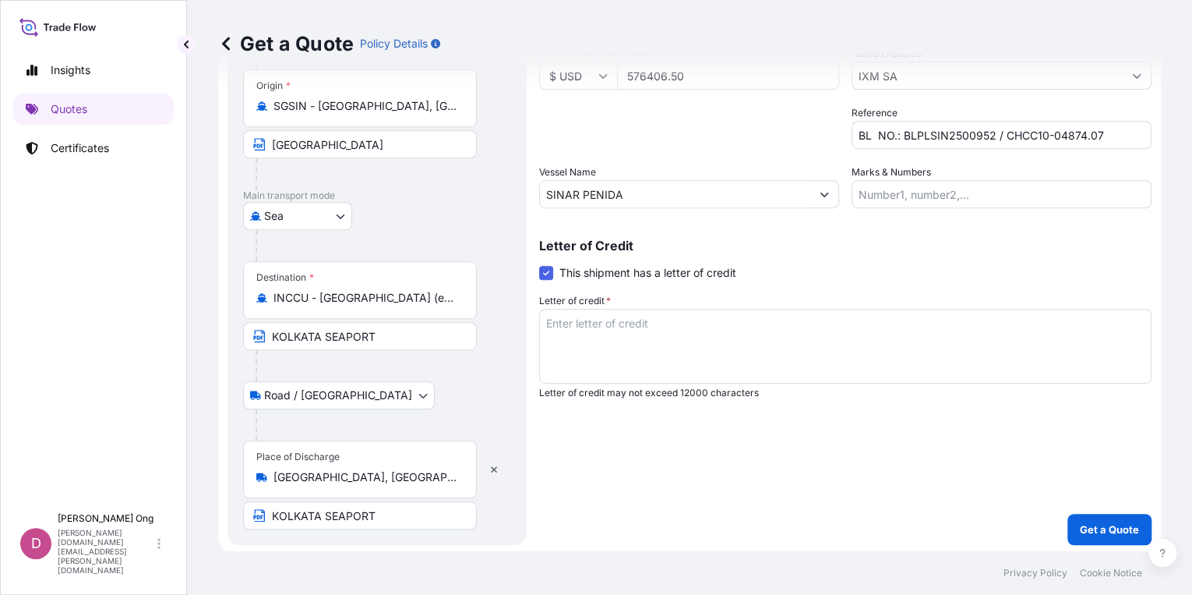
scroll to position [264, 0]
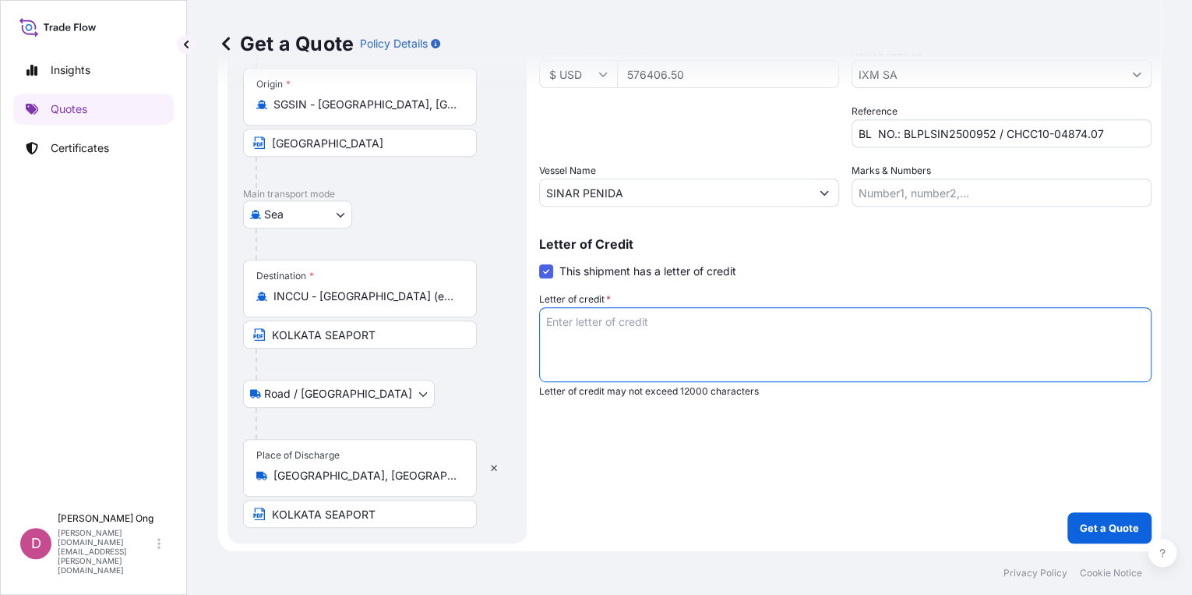
click at [823, 360] on textarea "Letter of credit *" at bounding box center [845, 344] width 613 height 75
paste textarea "INSURANCE CERTIFICATE ISSUED IN DUPLICATE INSURANCE CERTIFICATE UNTO ORDER AND …"
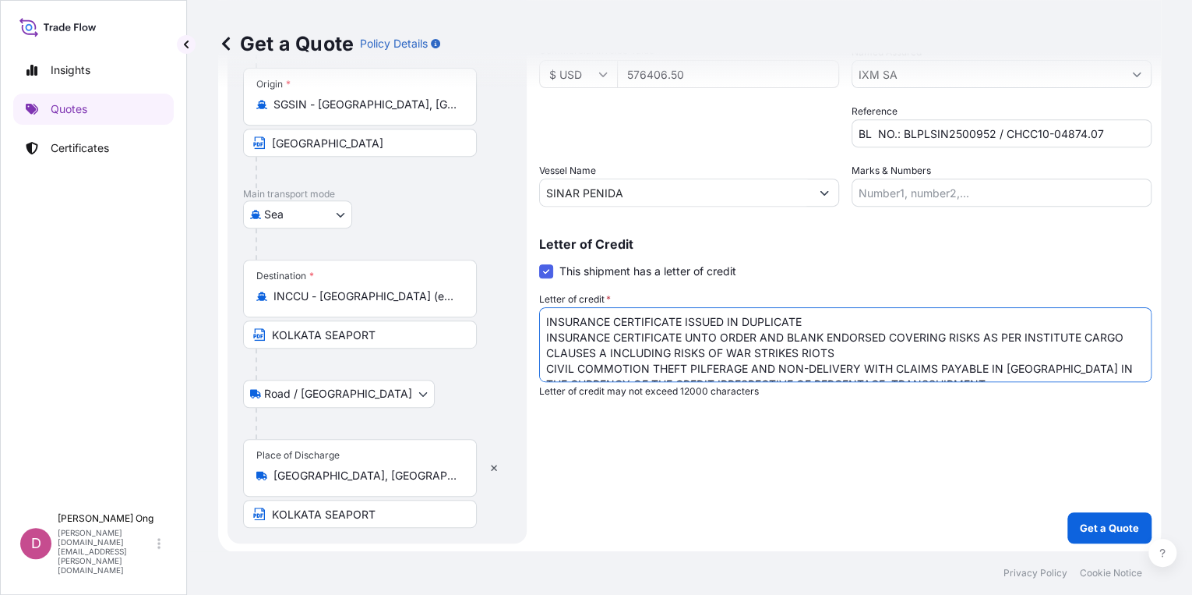
scroll to position [56, 0]
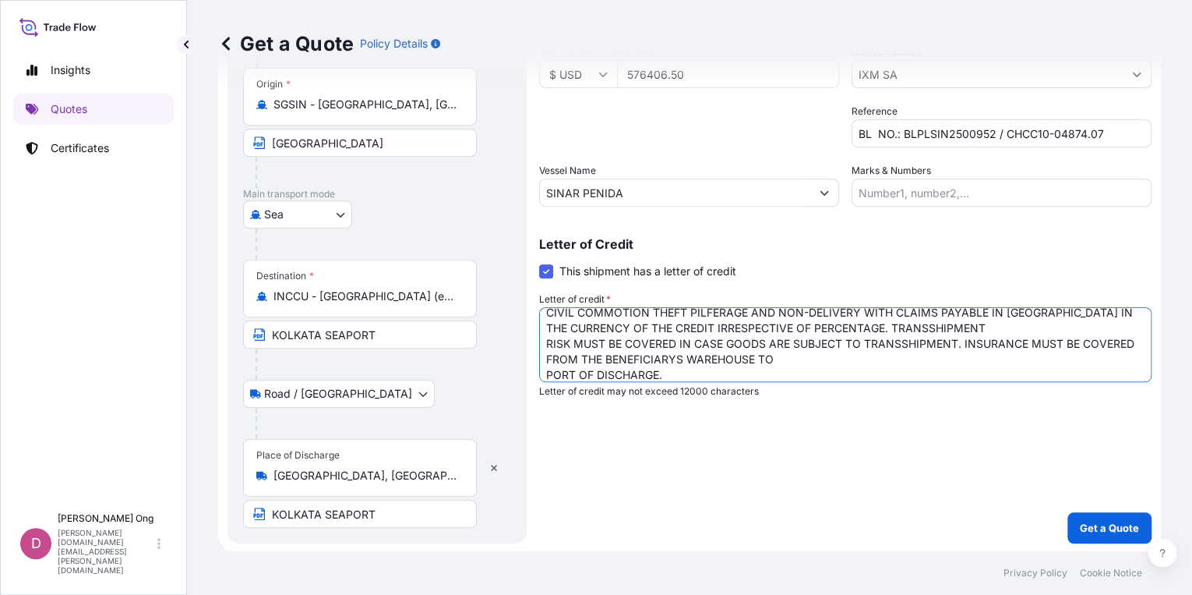
click at [841, 359] on textarea "INSURANCE CERTIFICATE ISSUED IN DUPLICATE INSURANCE CERTIFICATE UNTO ORDER AND …" at bounding box center [845, 344] width 613 height 75
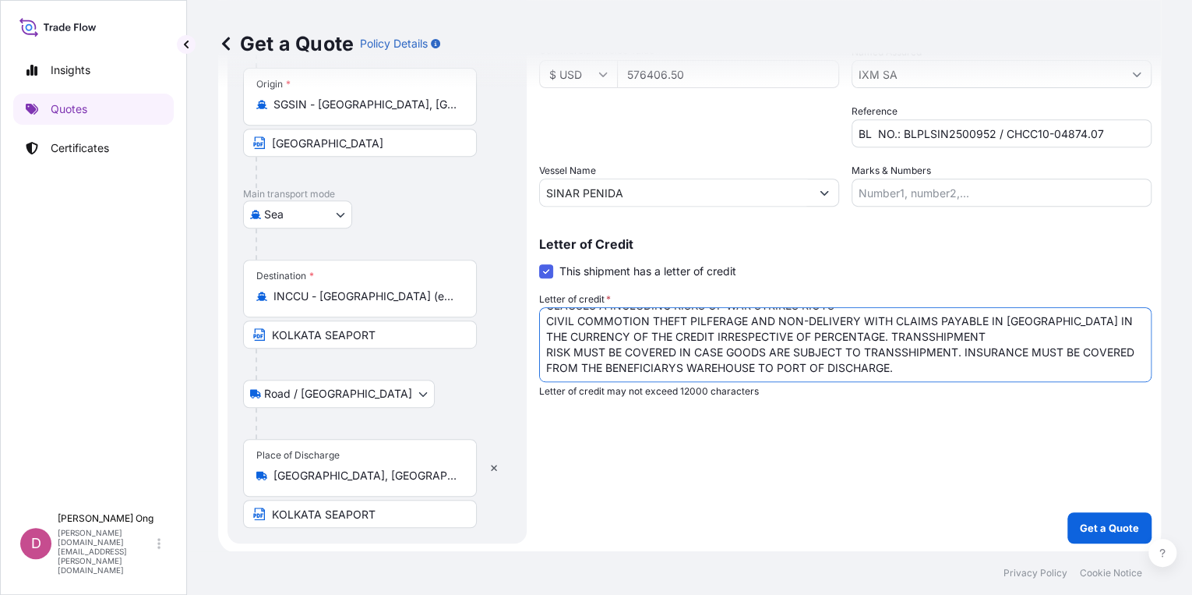
scroll to position [0, 0]
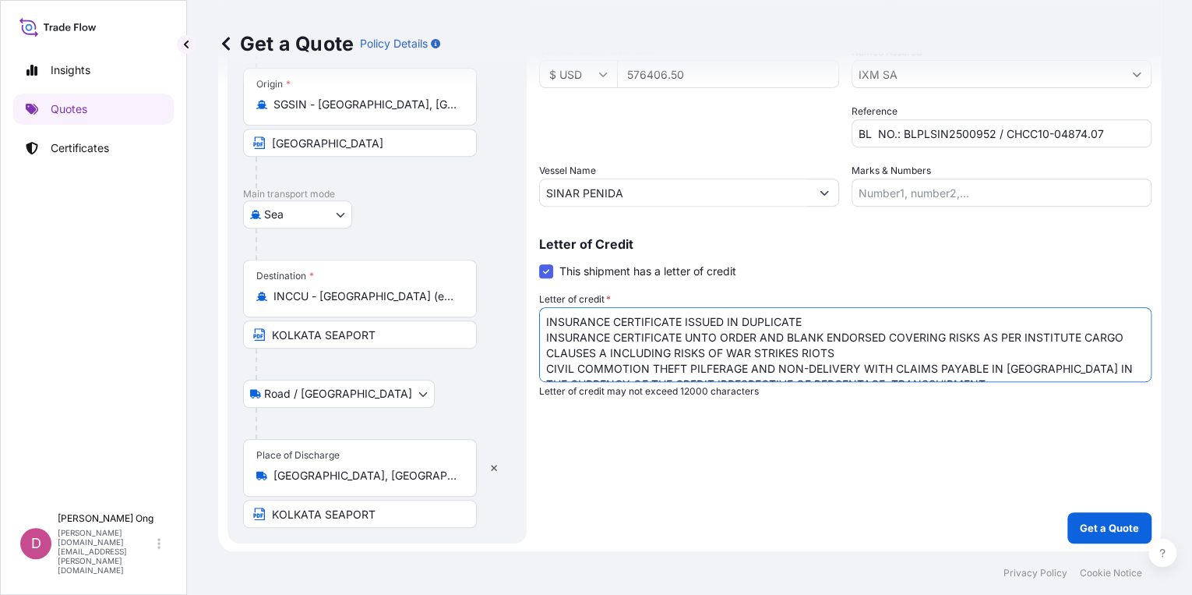
drag, startPoint x: 833, startPoint y: 324, endPoint x: 288, endPoint y: 324, distance: 545.6
click at [288, 324] on form "Route Details Reset Route Details Place of loading [GEOGRAPHIC_DATA] [GEOGRAPHI…" at bounding box center [689, 188] width 943 height 730
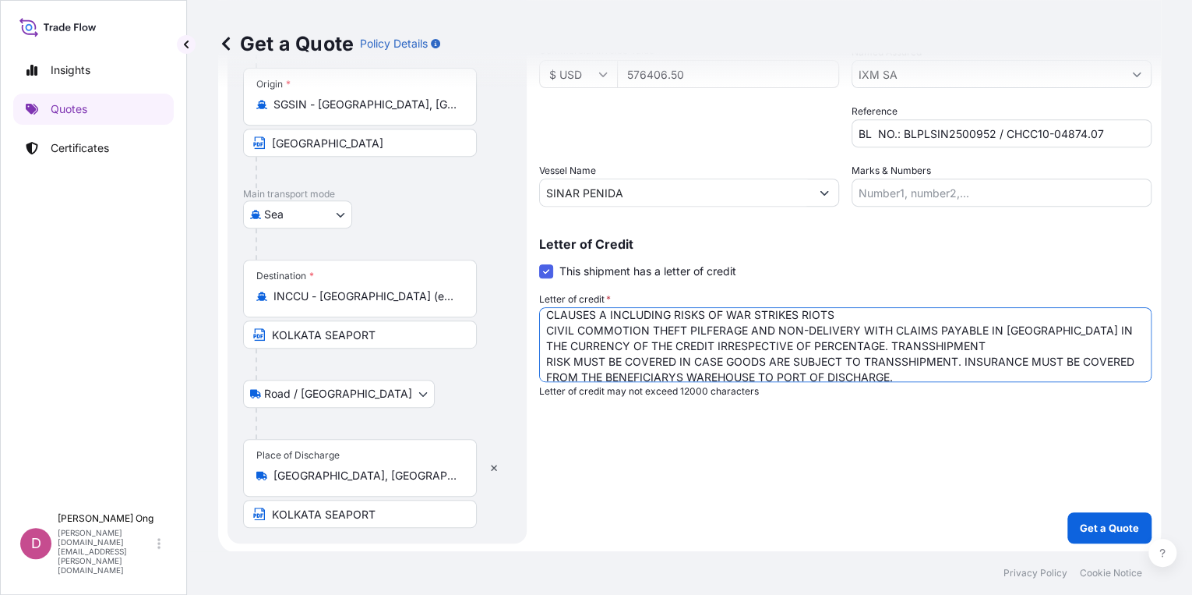
scroll to position [32, 0]
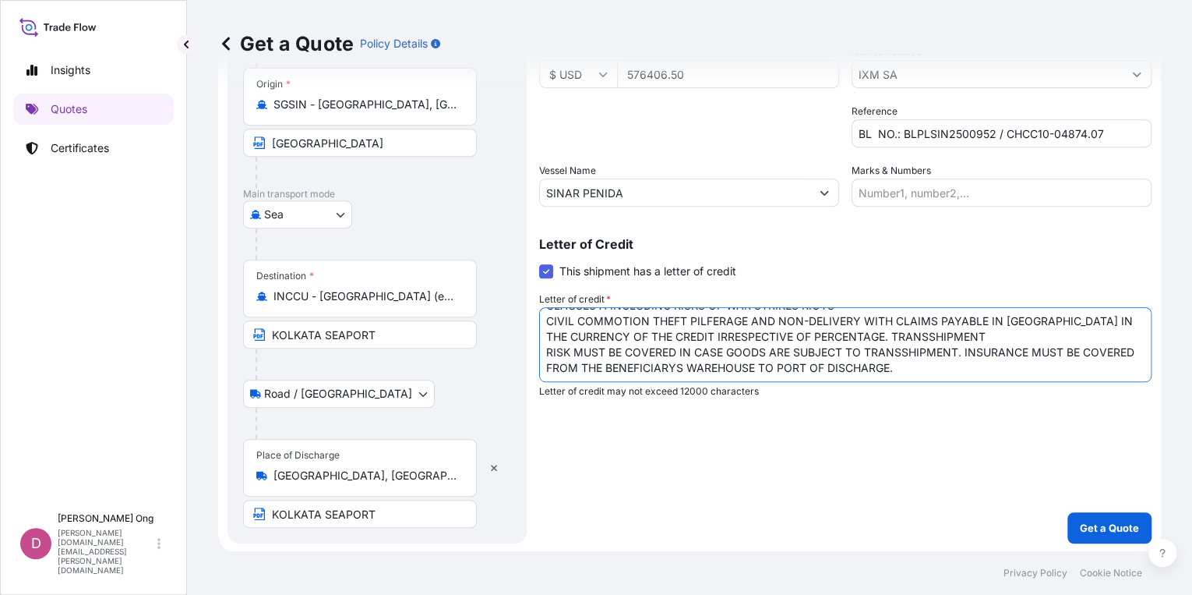
click at [966, 367] on textarea "INSURANCE CERTIFICATE UNTO ORDER AND BLANK ENDORSED COVERING RISKS AS PER INSTI…" at bounding box center [845, 344] width 613 height 75
paste textarea "INSURANCE CERTIFICATE ISSUED IN DUPLICATE"
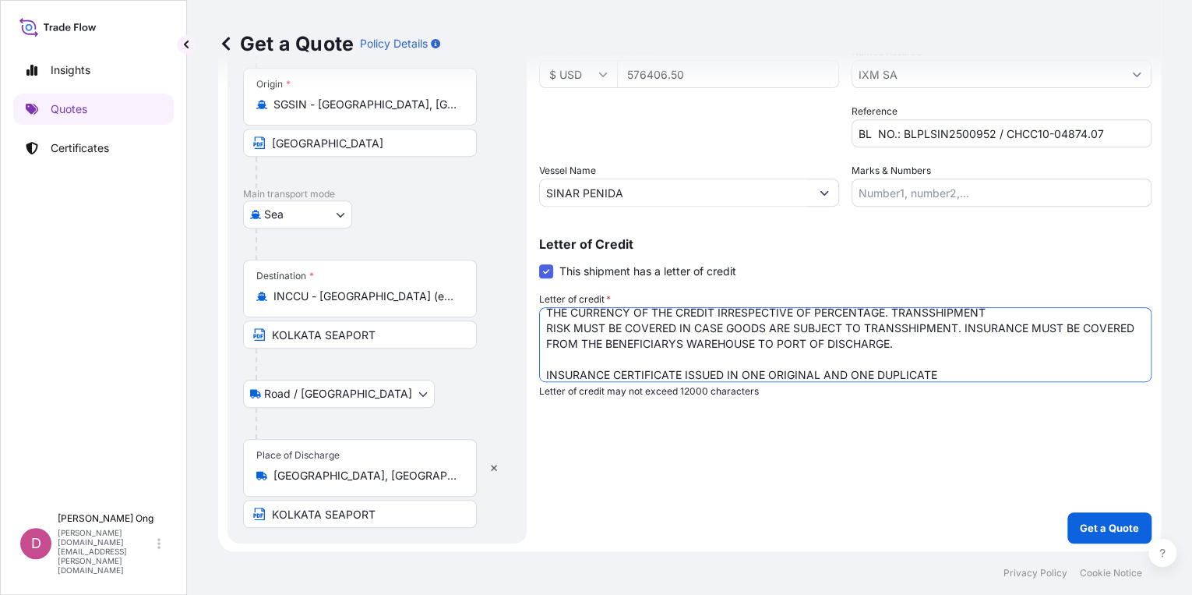
click at [966, 373] on textarea "INSURANCE CERTIFICATE UNTO ORDER AND BLANK ENDORSED COVERING RISKS AS PER INSTI…" at bounding box center [845, 344] width 613 height 75
click at [956, 369] on textarea "INSURANCE CERTIFICATE UNTO ORDER AND BLANK ENDORSED COVERING RISKS AS PER INSTI…" at bounding box center [845, 344] width 613 height 75
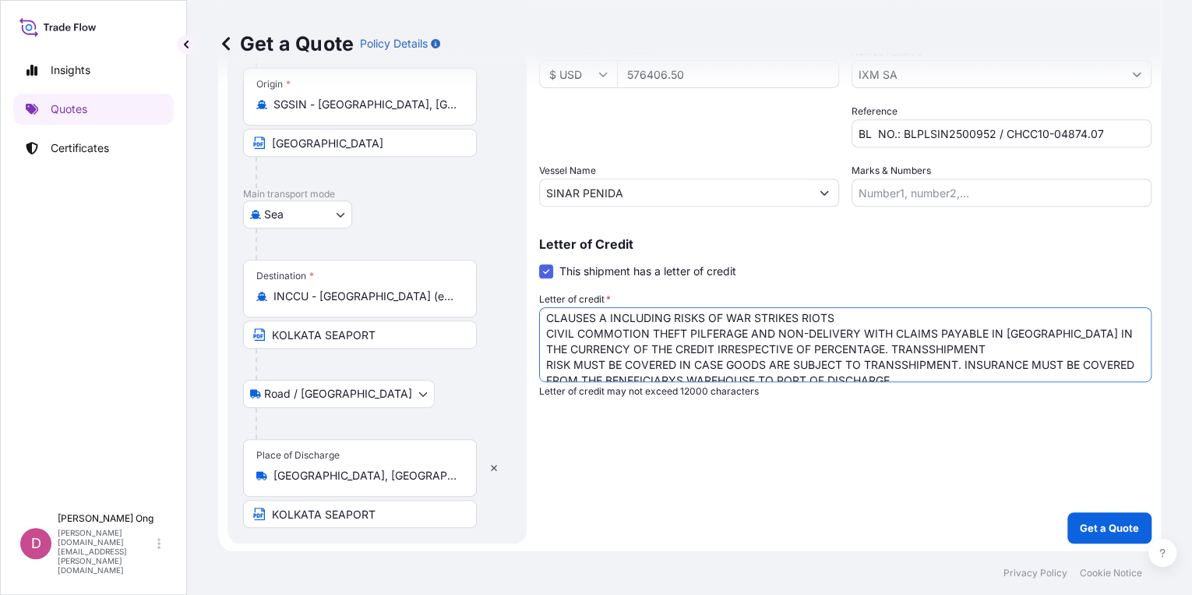
scroll to position [0, 0]
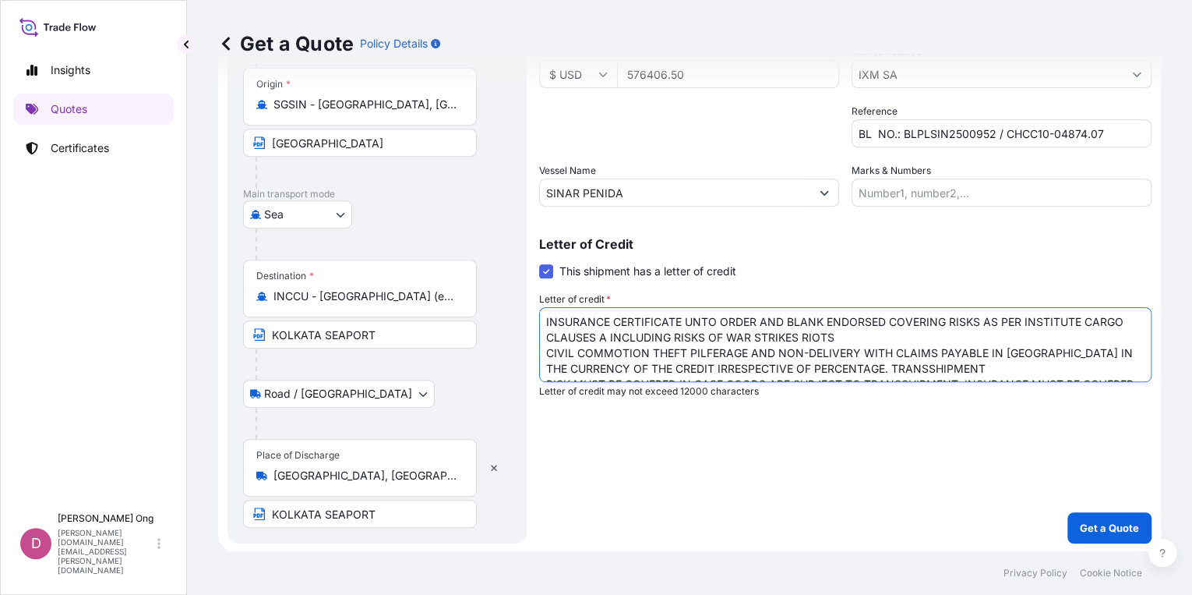
click at [896, 334] on textarea "INSURANCE CERTIFICATE UNTO ORDER AND BLANK ENDORSED COVERING RISKS AS PER INSTI…" at bounding box center [845, 344] width 613 height 75
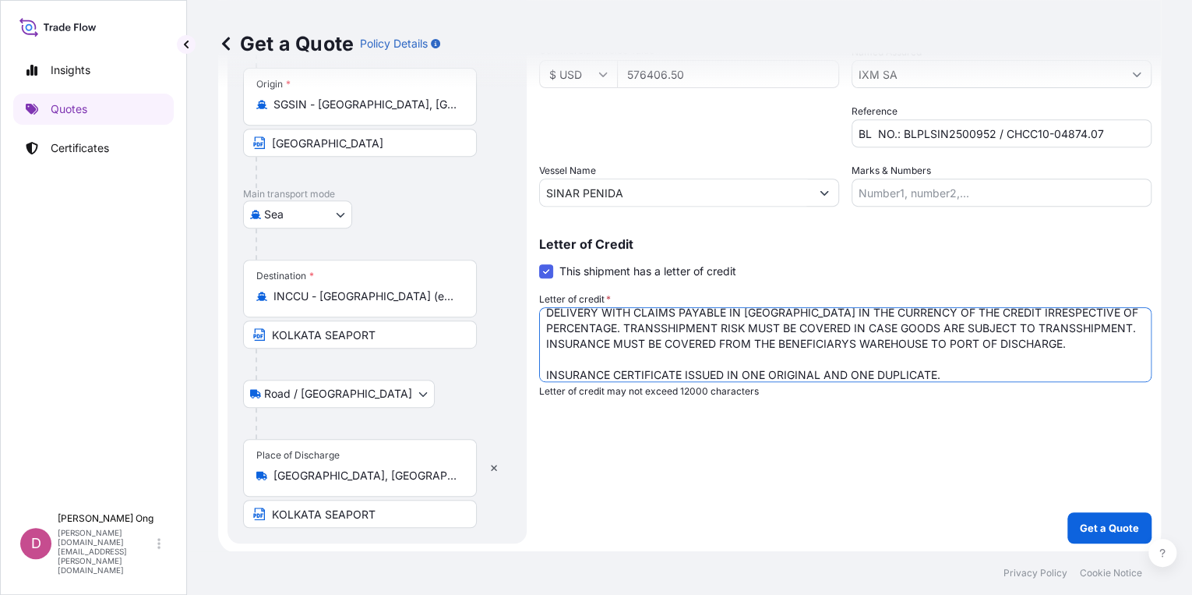
scroll to position [56, 0]
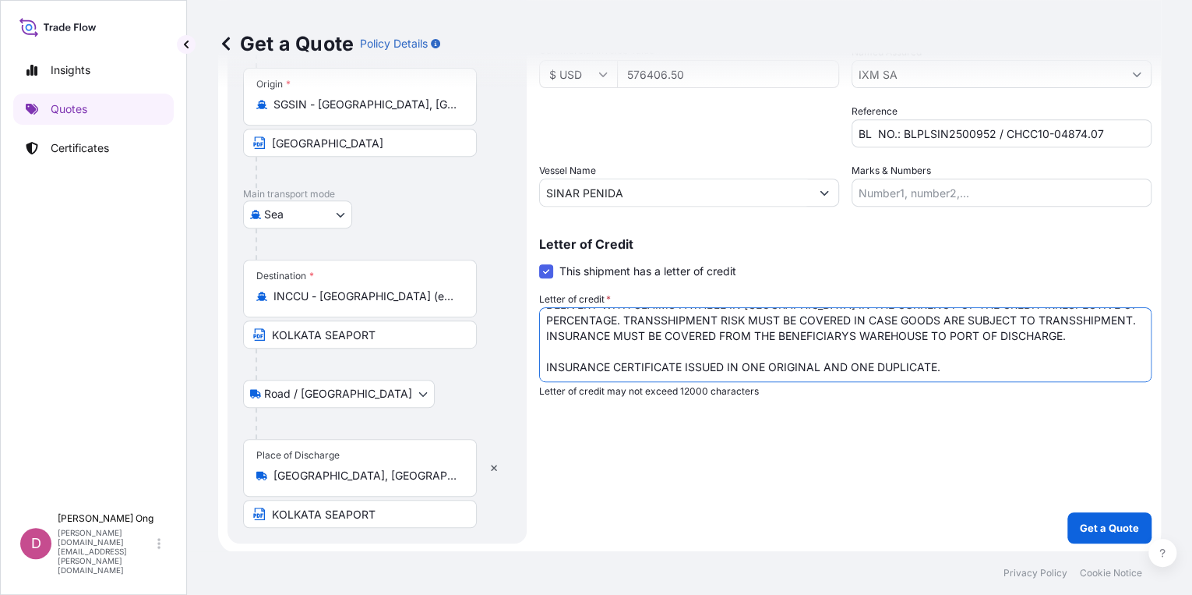
type textarea "INSURANCE CERTIFICATE UNTO ORDER AND BLANK ENDORSED COVERING RISKS AS PER INSTI…"
click at [1088, 539] on button "Get a Quote" at bounding box center [1110, 527] width 84 height 31
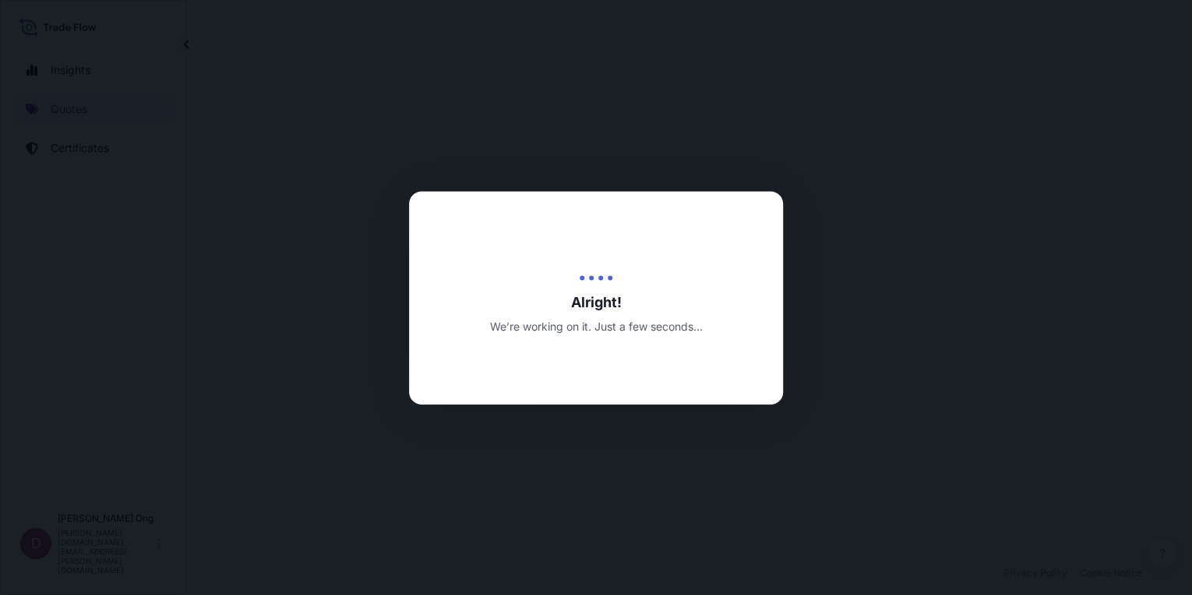
select select "Road / [GEOGRAPHIC_DATA]"
select select "Sea"
select select "Road / [GEOGRAPHIC_DATA]"
select select "31846"
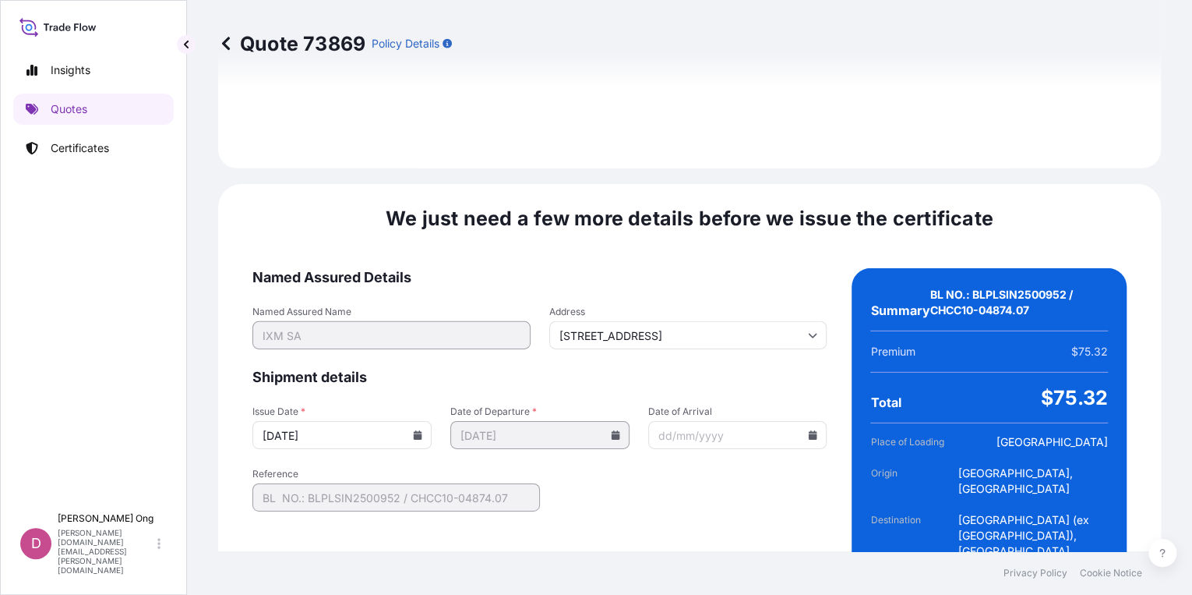
scroll to position [2284, 0]
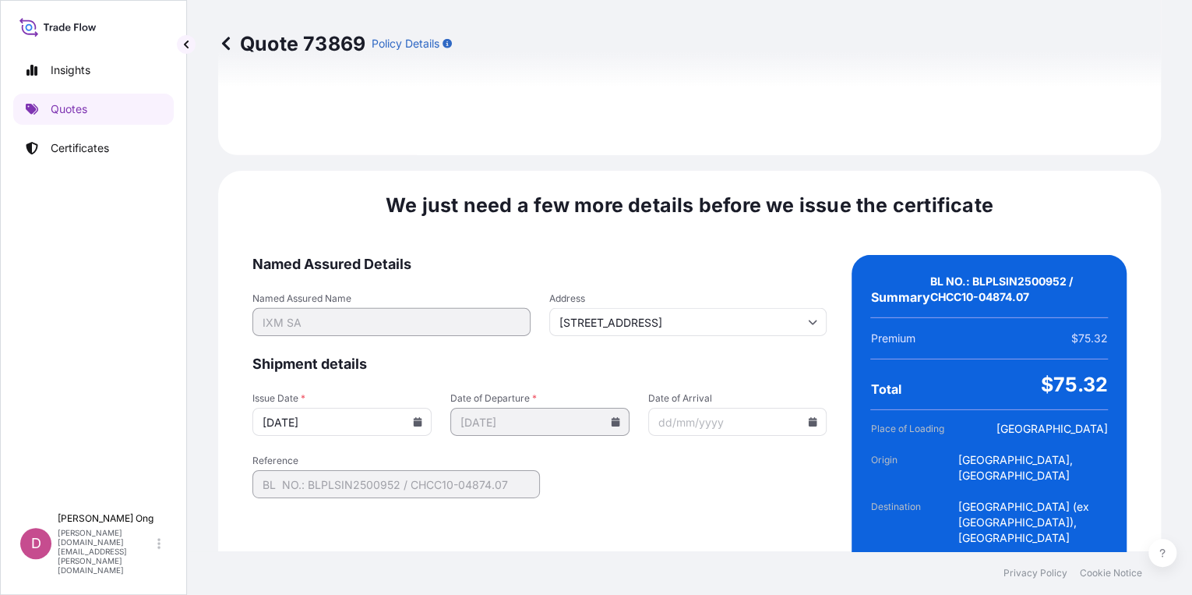
click at [418, 417] on icon at bounding box center [418, 421] width 9 height 9
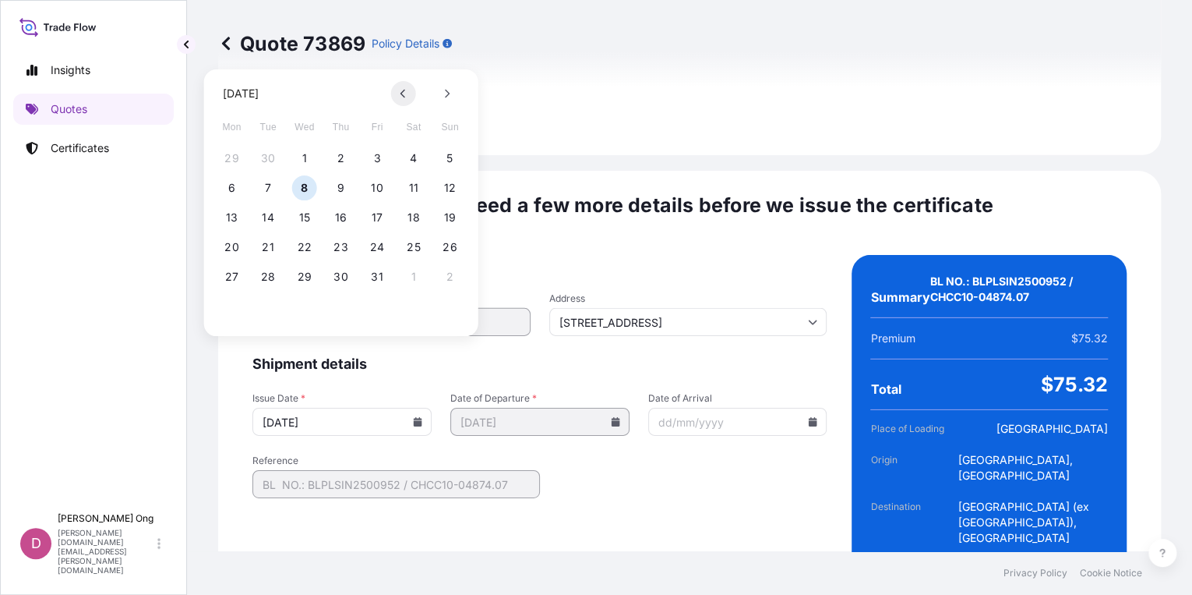
click at [401, 94] on icon at bounding box center [403, 94] width 5 height 9
click at [271, 280] on button "30" at bounding box center [268, 276] width 25 height 25
type input "[DATE]"
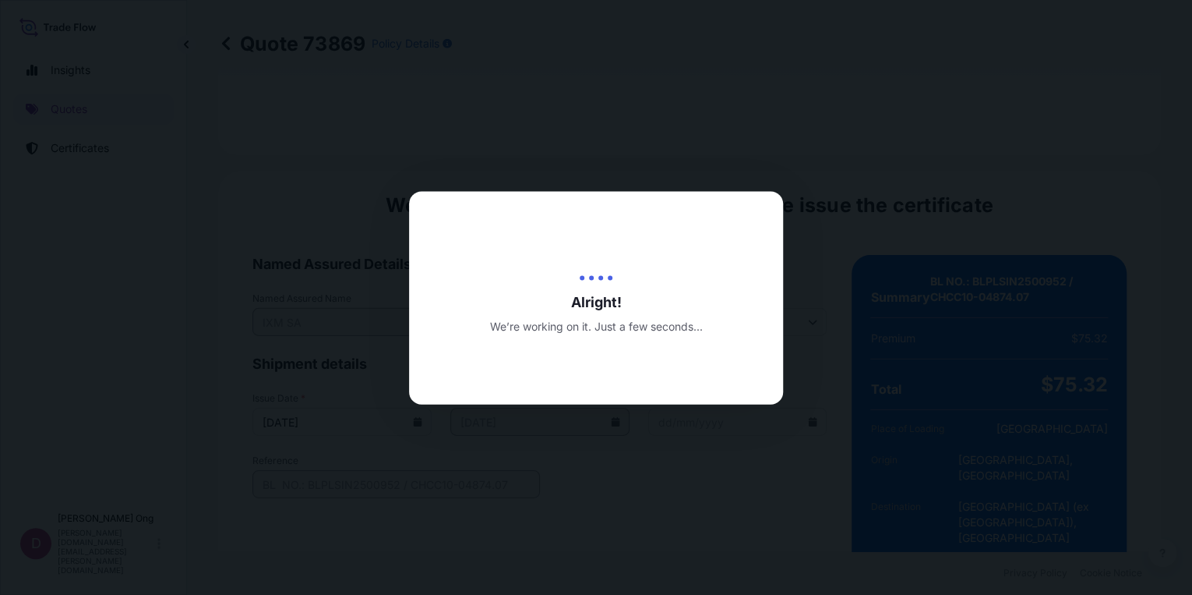
click at [772, 511] on div at bounding box center [596, 297] width 1192 height 595
drag, startPoint x: 772, startPoint y: 511, endPoint x: 705, endPoint y: 512, distance: 67.8
click at [705, 512] on div at bounding box center [596, 297] width 1192 height 595
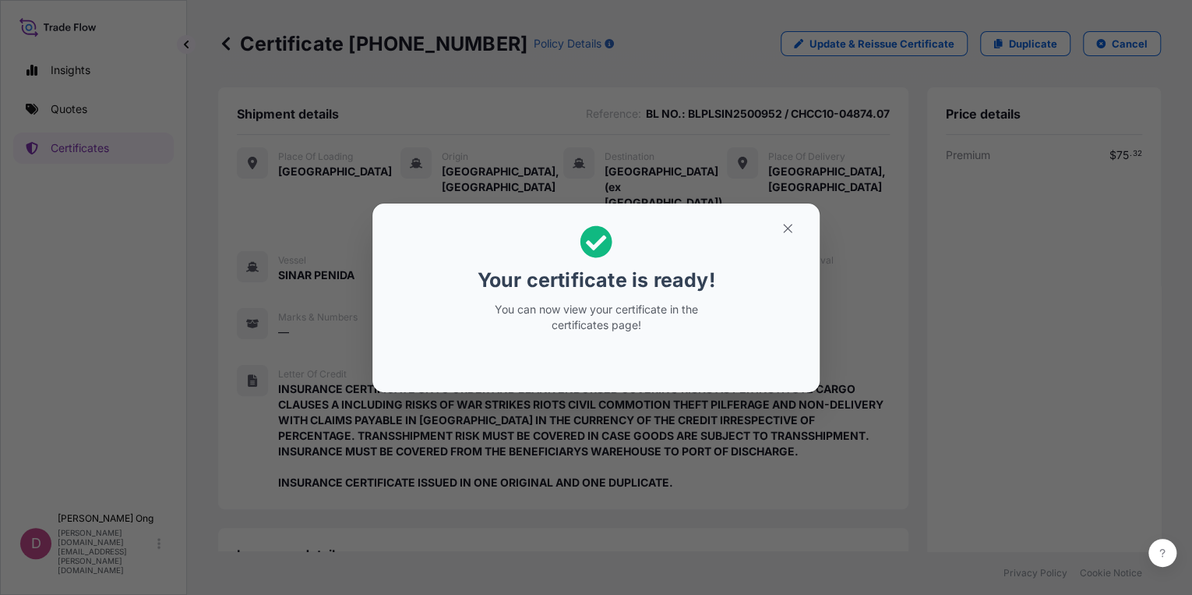
click at [783, 224] on icon "button" at bounding box center [788, 228] width 14 height 14
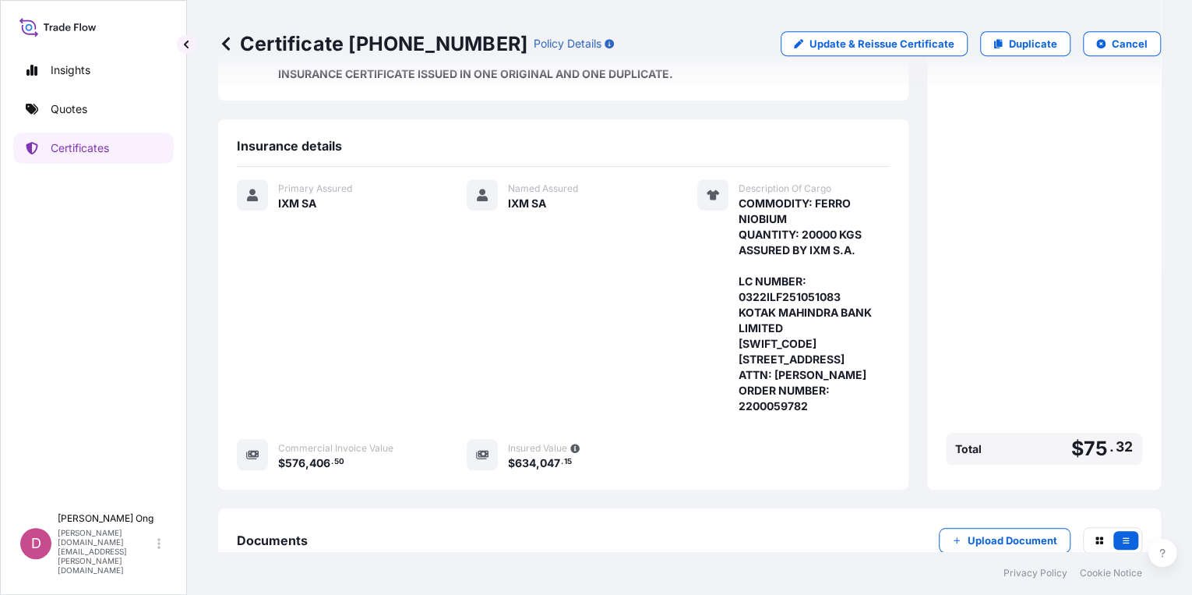
scroll to position [521, 0]
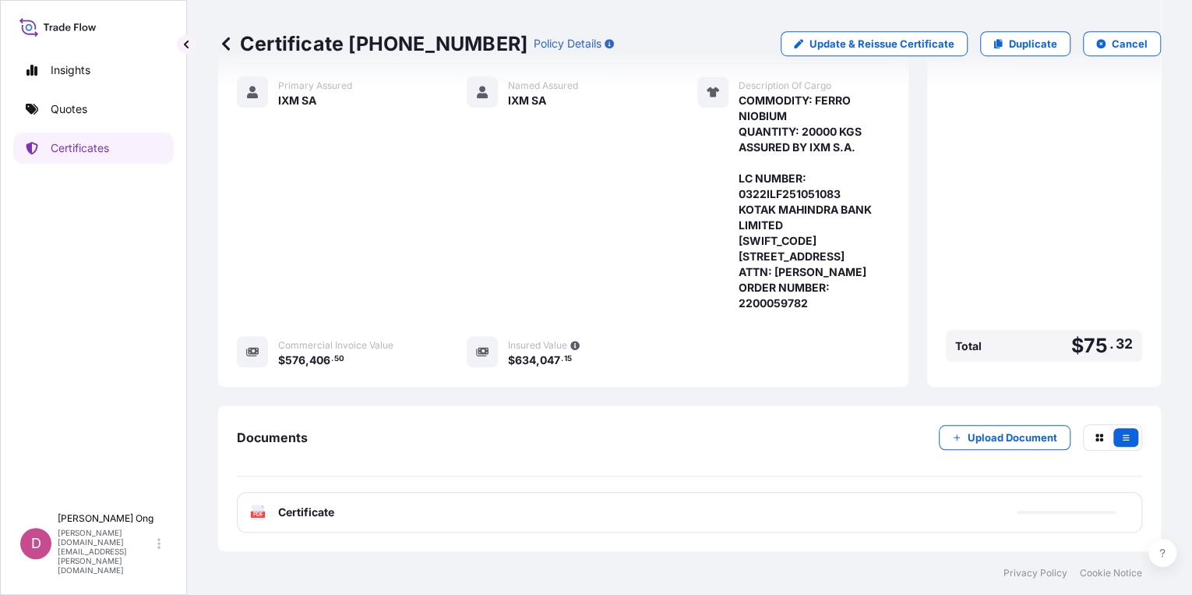
click at [537, 521] on div "PDF Certificate" at bounding box center [690, 512] width 906 height 41
drag, startPoint x: 537, startPoint y: 521, endPoint x: 518, endPoint y: 523, distance: 18.9
click at [518, 523] on div "PDF Certificate" at bounding box center [690, 512] width 906 height 41
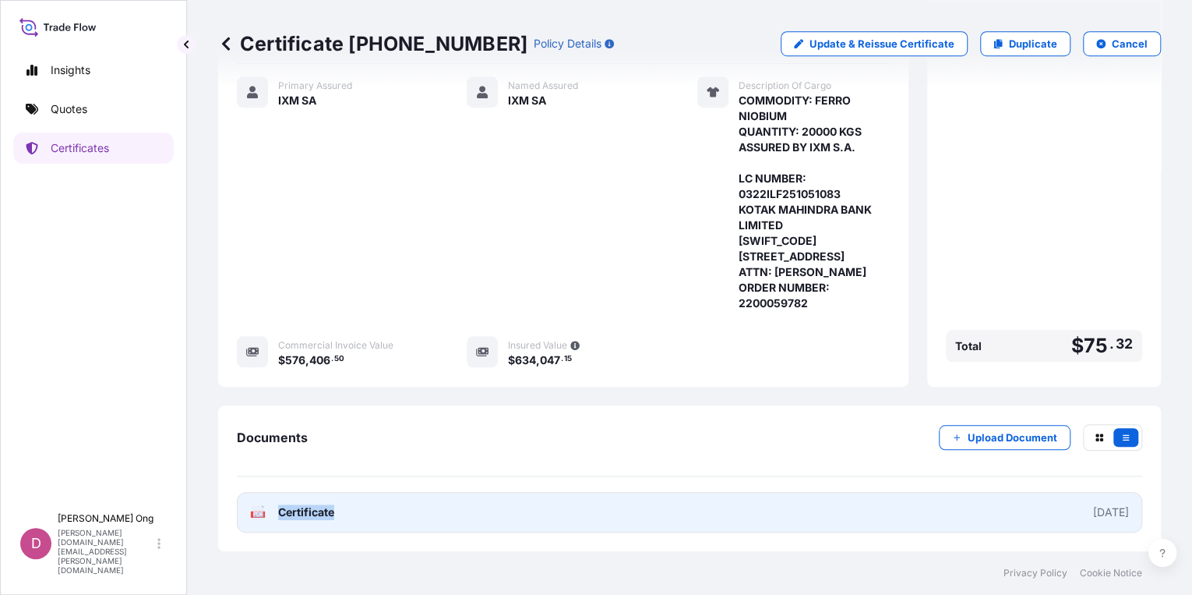
click at [518, 523] on link "PDF Certificate [DATE]" at bounding box center [690, 512] width 906 height 41
